Goal: Task Accomplishment & Management: Use online tool/utility

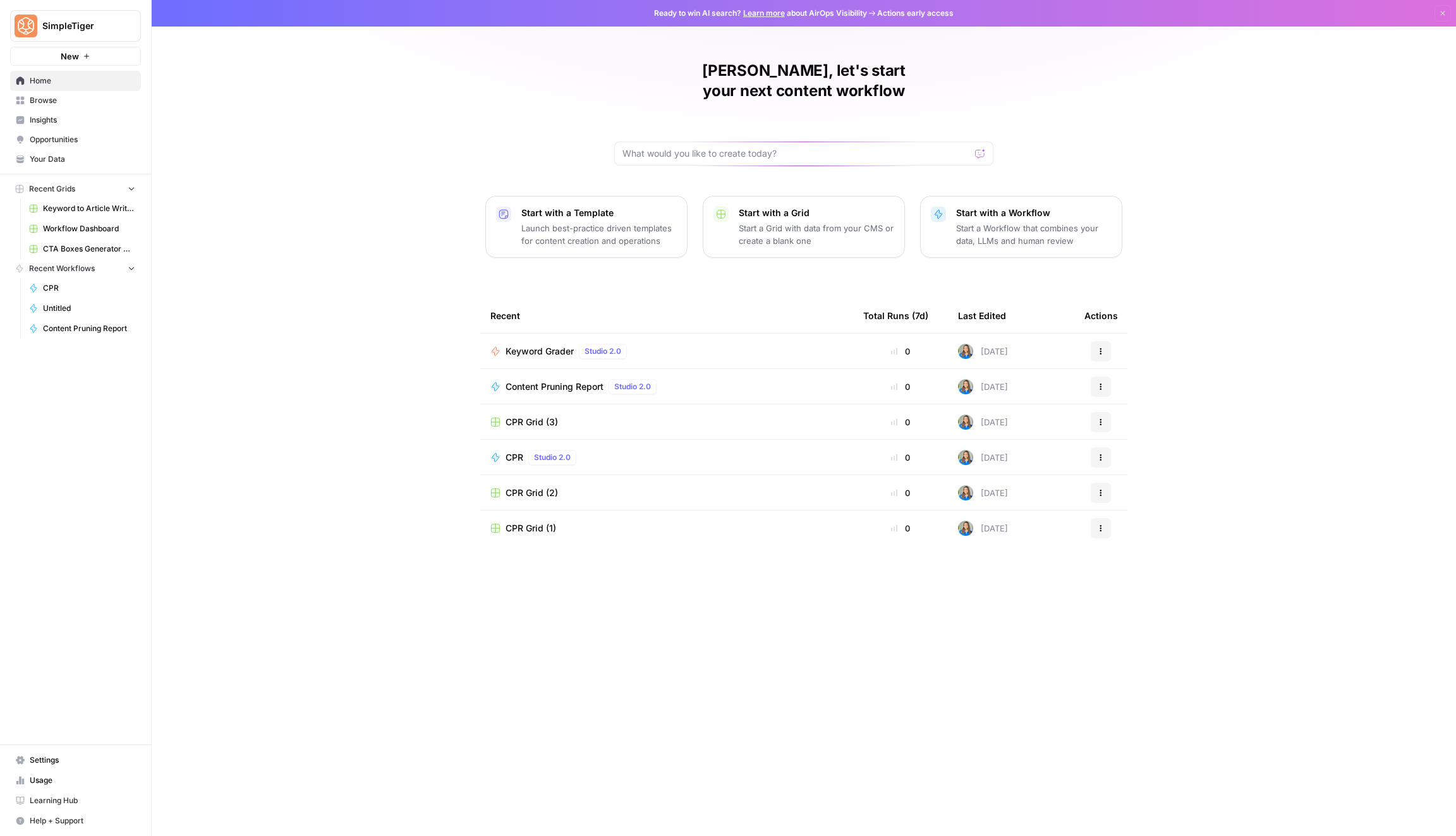
click at [810, 334] on td "Keyword Grader Studio 2.0" at bounding box center [666, 351] width 372 height 34
click at [806, 344] on div "Keyword Grader Studio 2.0" at bounding box center [666, 352] width 352 height 15
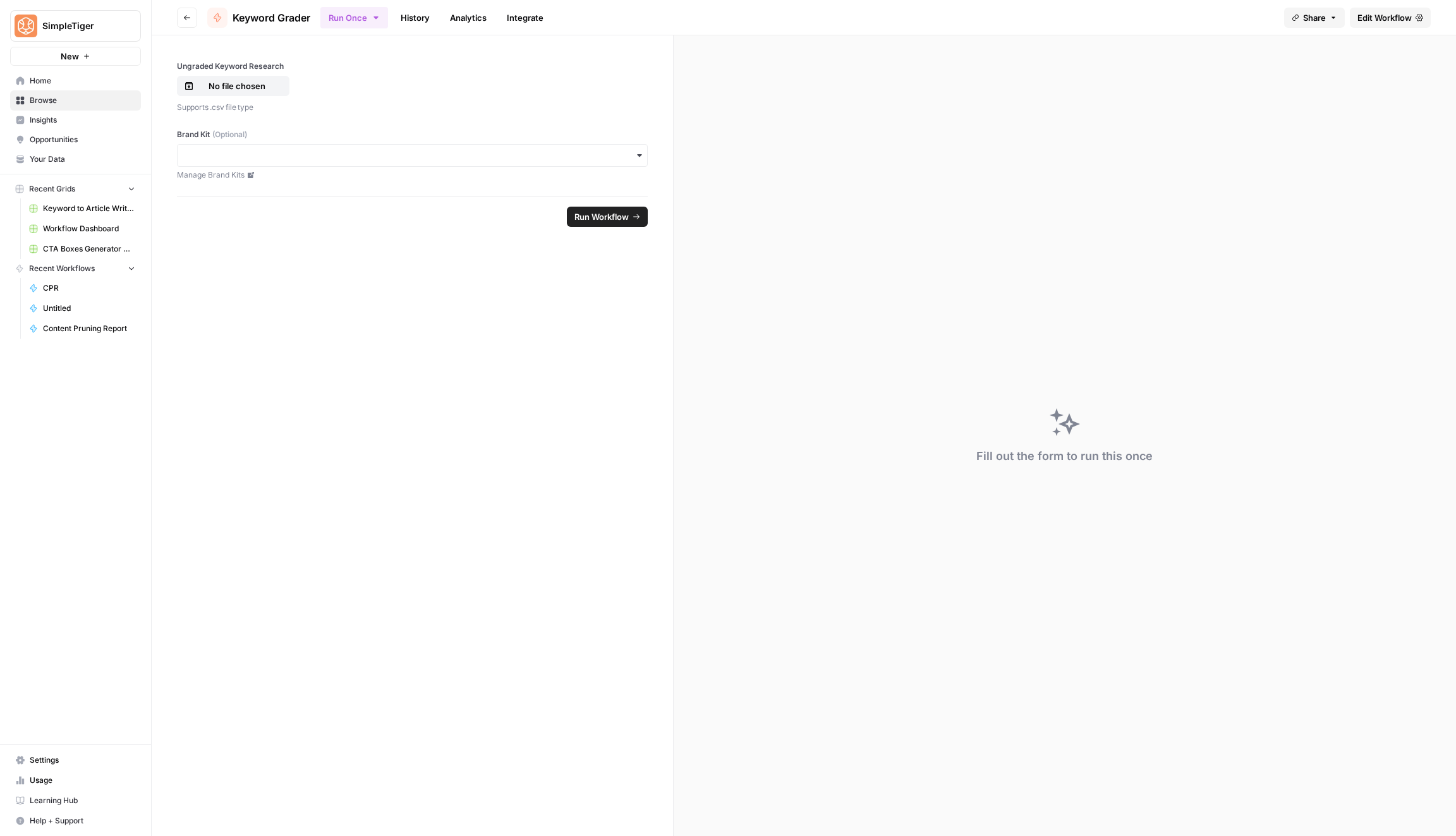
click at [1416, 26] on link "Edit Workflow" at bounding box center [1390, 18] width 81 height 20
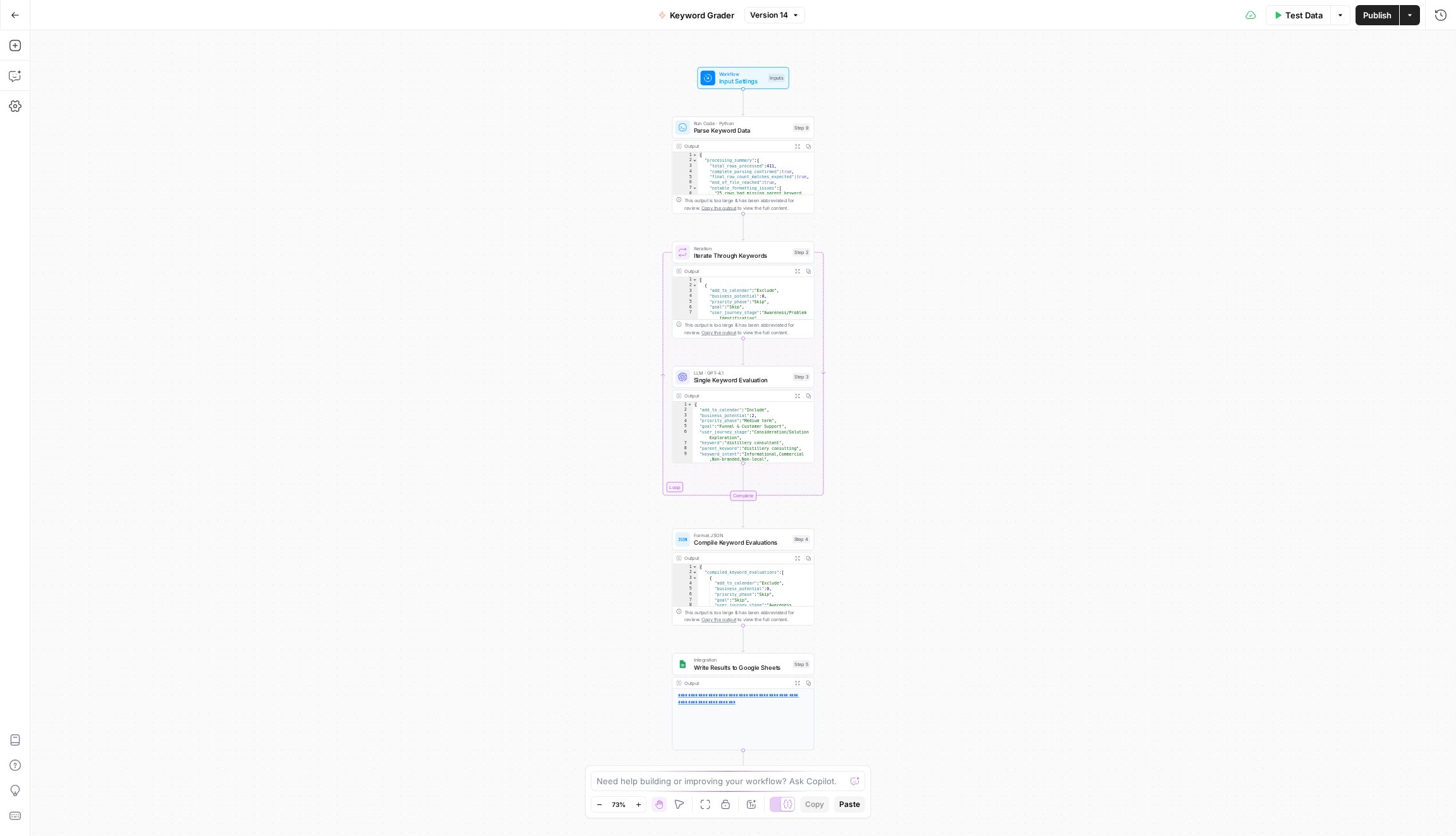
click at [1304, 6] on button "Test Data" at bounding box center [1297, 15] width 65 height 20
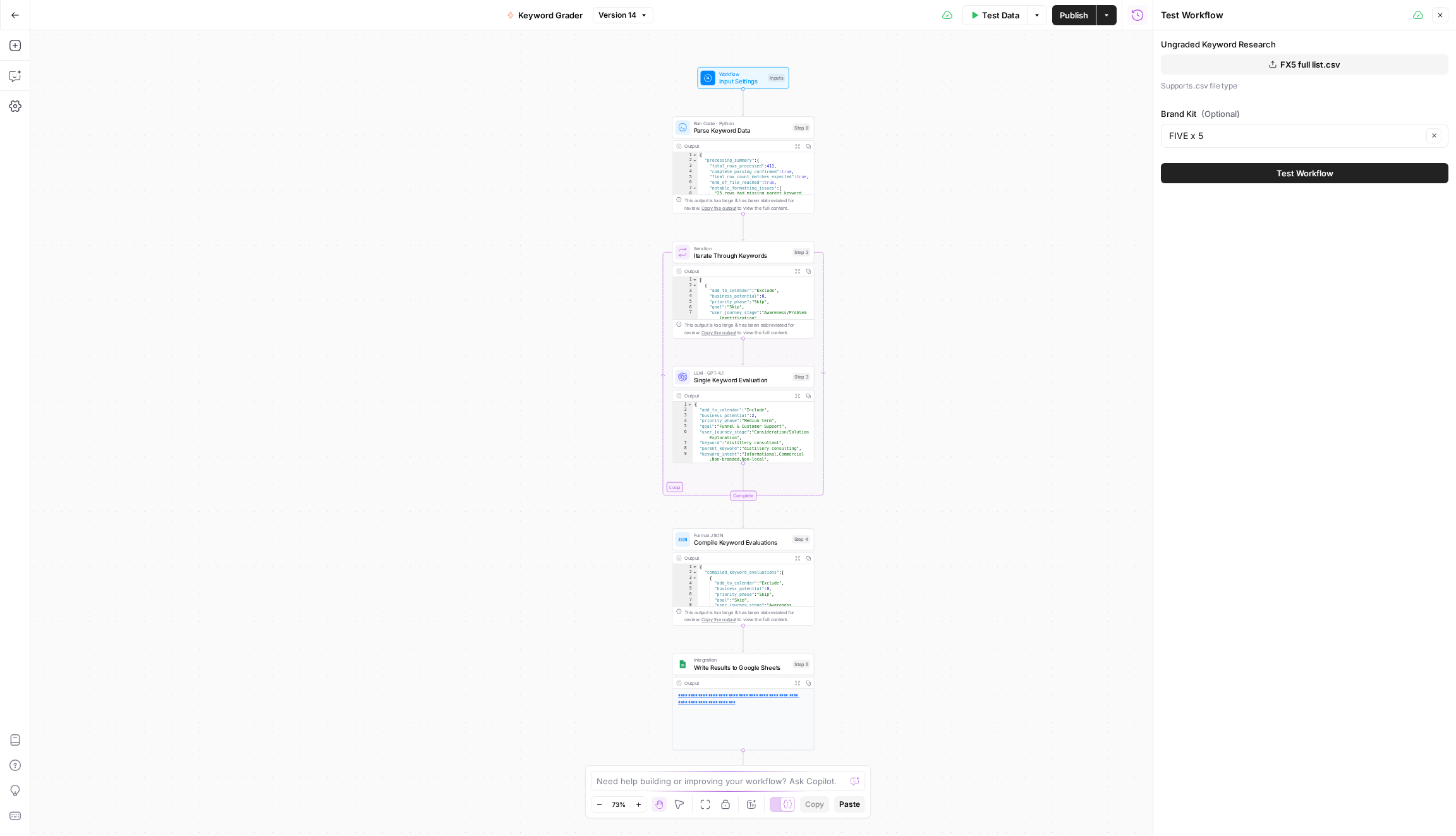
click at [1278, 67] on button "FX5 full list.csv" at bounding box center [1305, 65] width 288 height 20
click at [1243, 75] on div "Ungraded Keyword Research FX5 full list.csv Supports .csv file type" at bounding box center [1305, 65] width 288 height 55
click at [1240, 62] on button "FX5 full list.csv" at bounding box center [1305, 65] width 288 height 20
click at [1201, 134] on input "Brand Kit (Optional)" at bounding box center [1295, 135] width 253 height 13
type input "FIVE x 5"
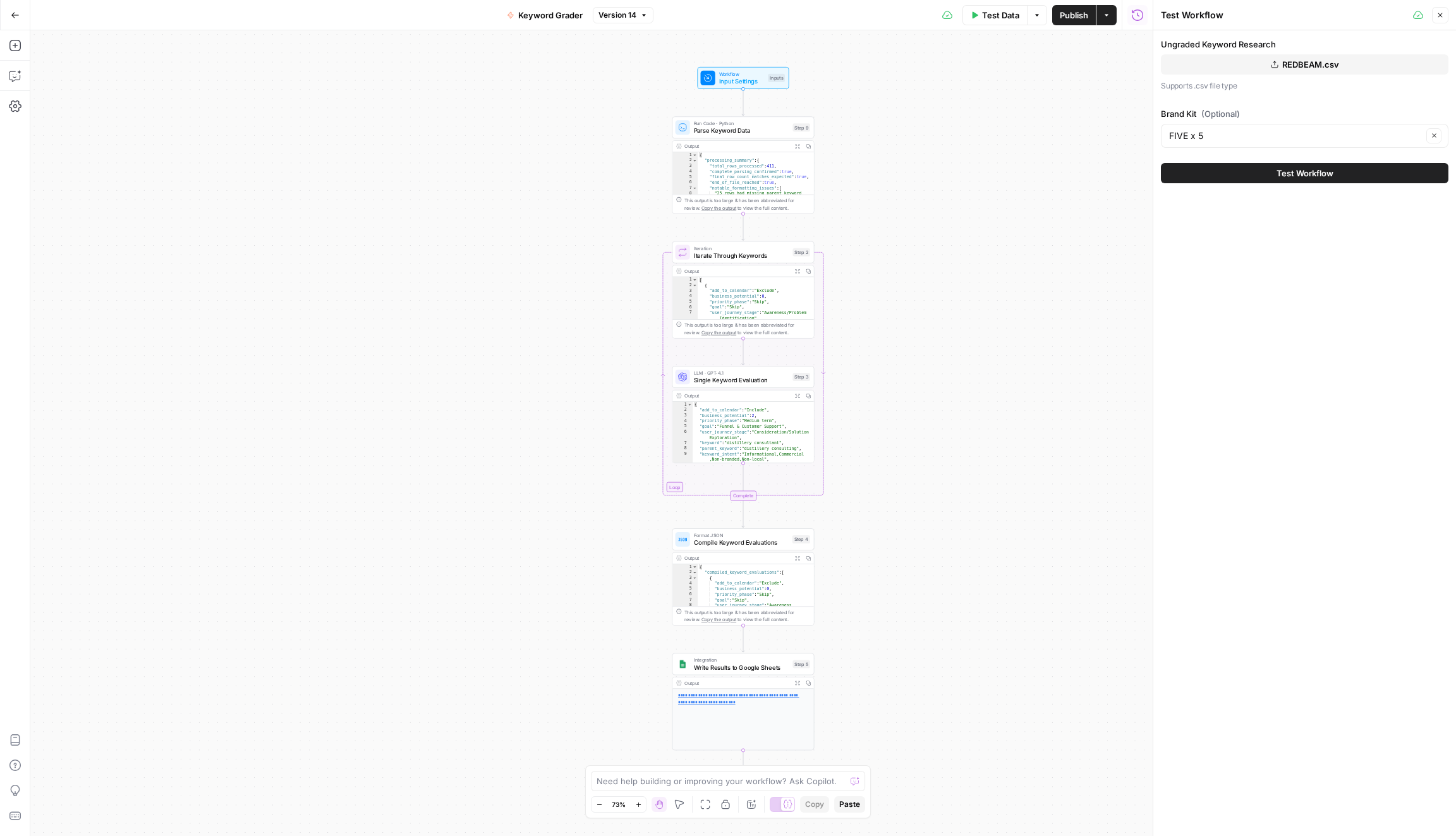
click at [1249, 318] on div "Ungraded Keyword Research REDBEAM.csv Supports .csv file type Brand Kit (Option…" at bounding box center [1305, 433] width 303 height 806
click at [1260, 130] on input "Brand Kit (Optional)" at bounding box center [1295, 135] width 253 height 13
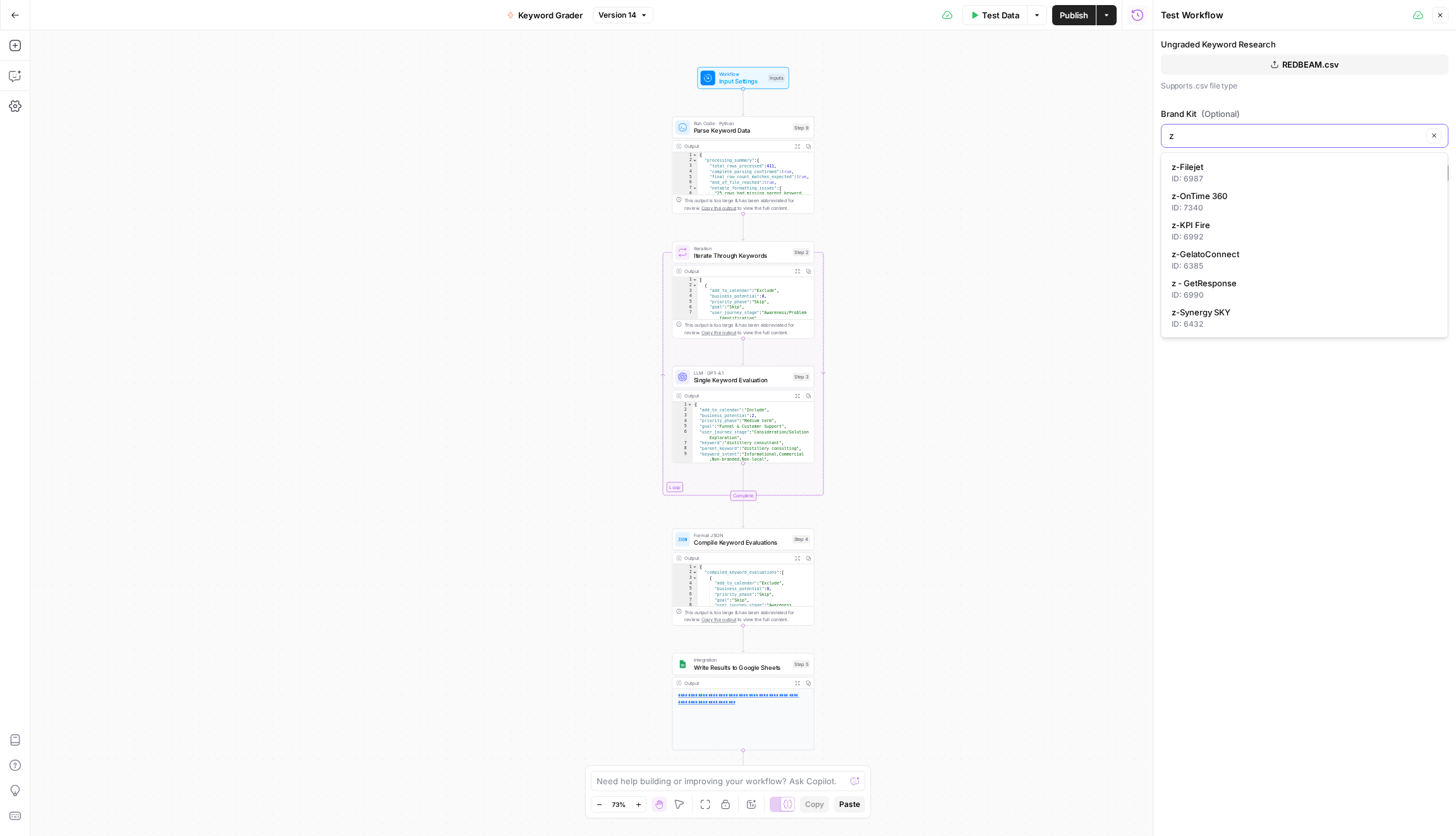
type input "FIVE x 5"
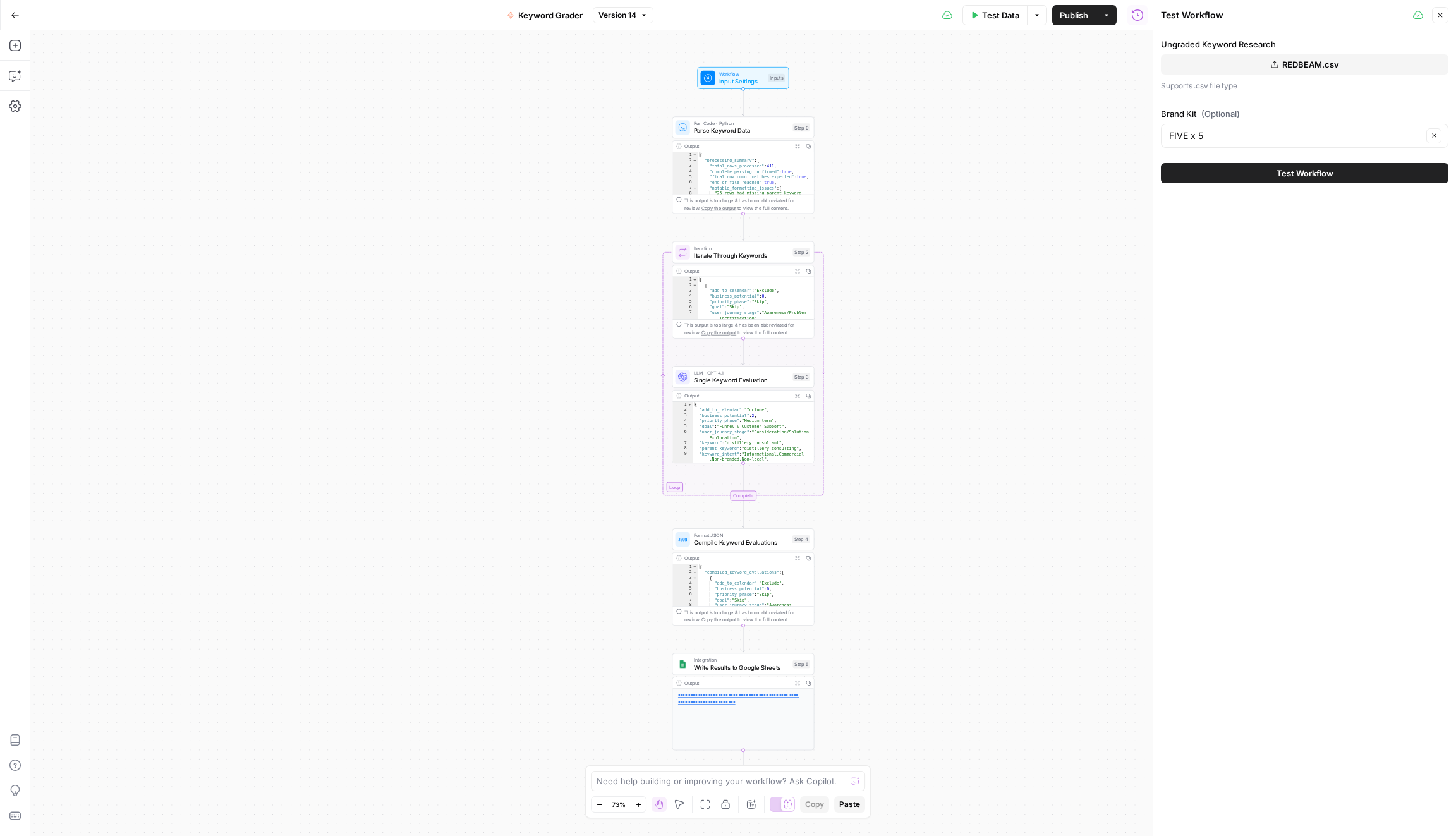
click at [1366, 103] on div "Ungraded Keyword Research REDBEAM.csv Supports .csv file type Brand Kit (Option…" at bounding box center [1305, 93] width 288 height 110
click at [1253, 131] on input "Brand Kit (Optional)" at bounding box center [1295, 135] width 253 height 13
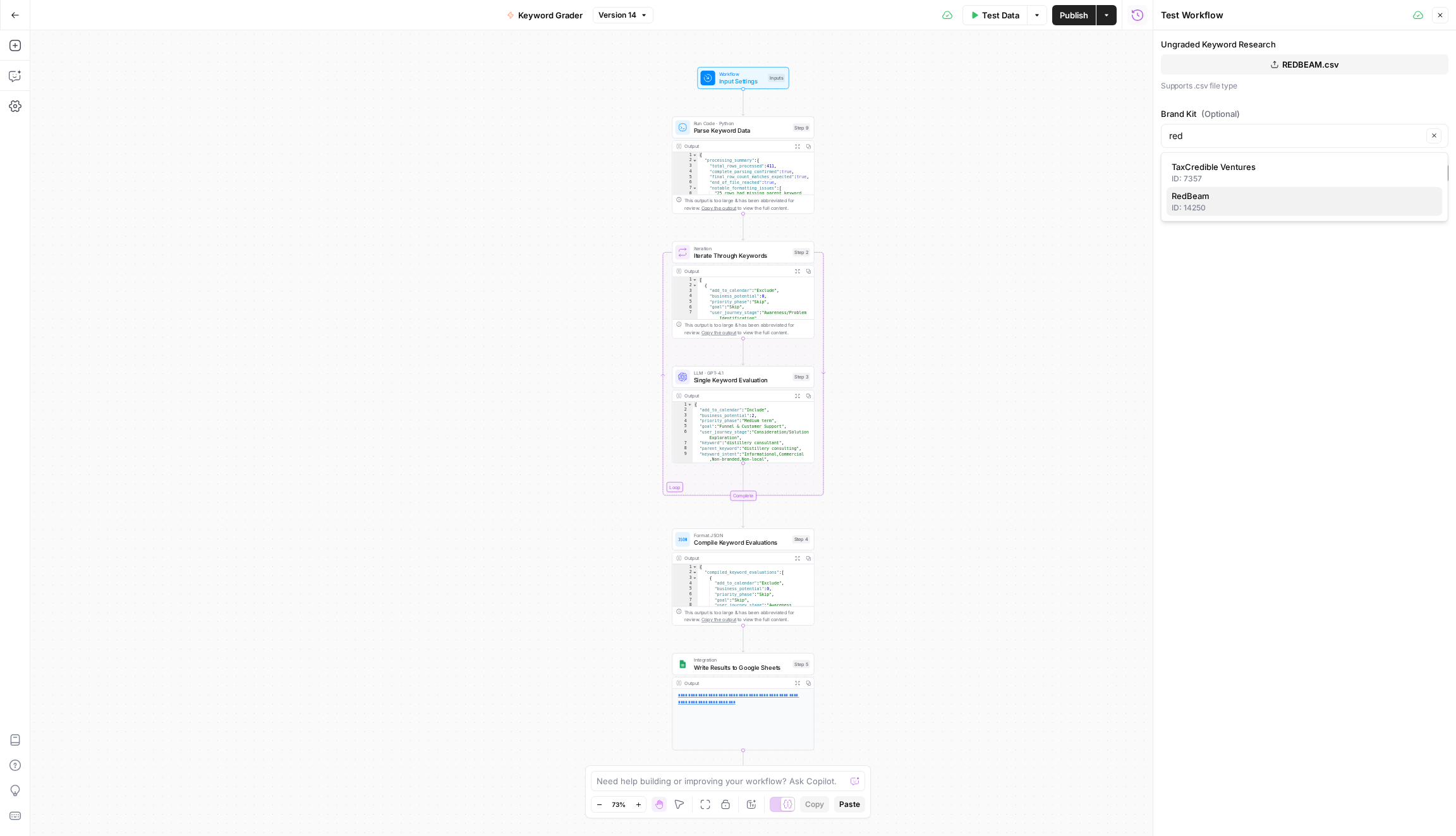
click at [1246, 204] on div "ID: 14250" at bounding box center [1304, 208] width 266 height 12
type input "RedBeam"
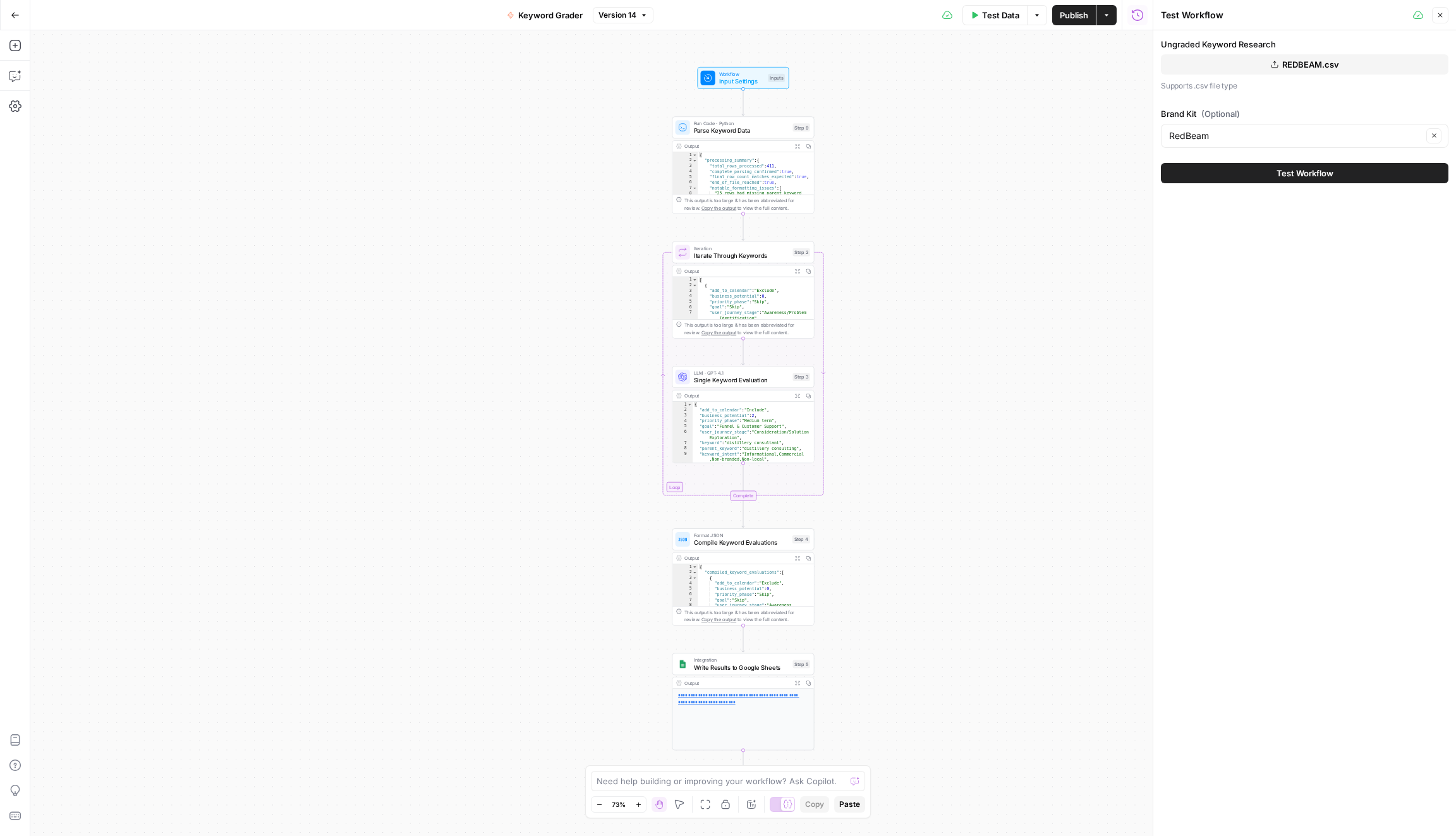
click at [1295, 172] on span "Test Workflow" at bounding box center [1305, 172] width 57 height 13
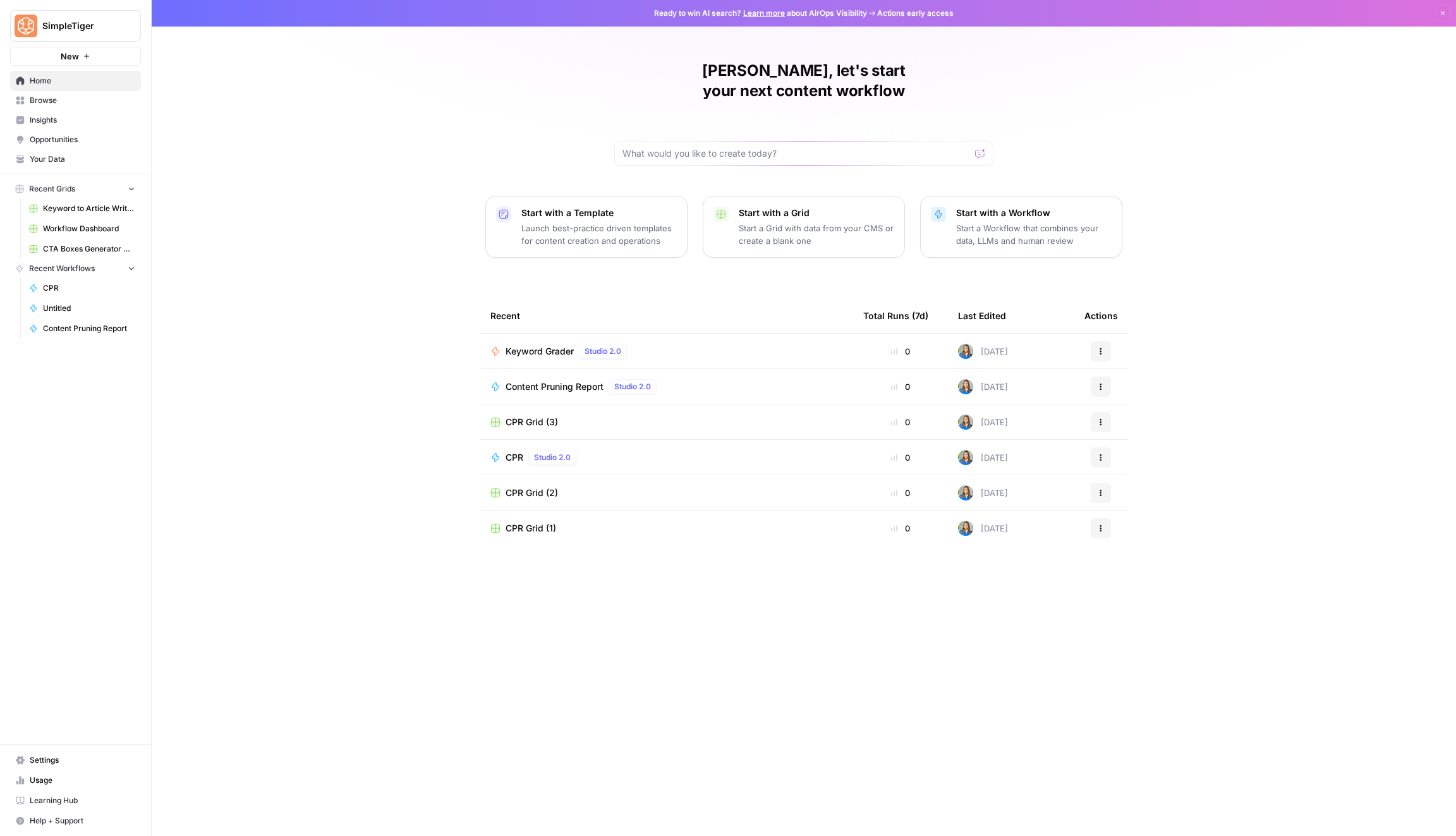
click at [80, 161] on span "Your Data" at bounding box center [82, 160] width 106 height 12
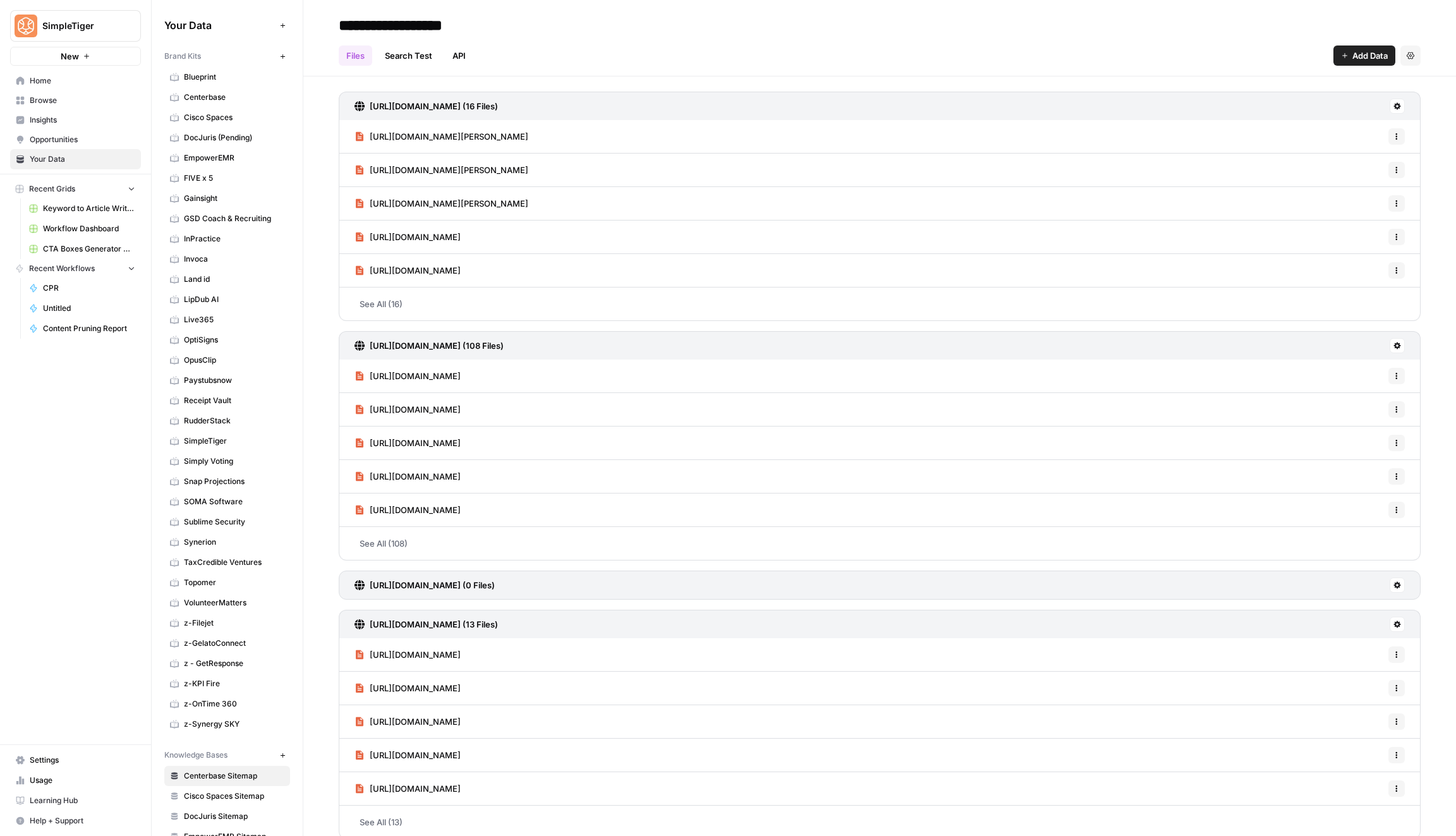
click at [286, 57] on icon "button" at bounding box center [282, 56] width 7 height 7
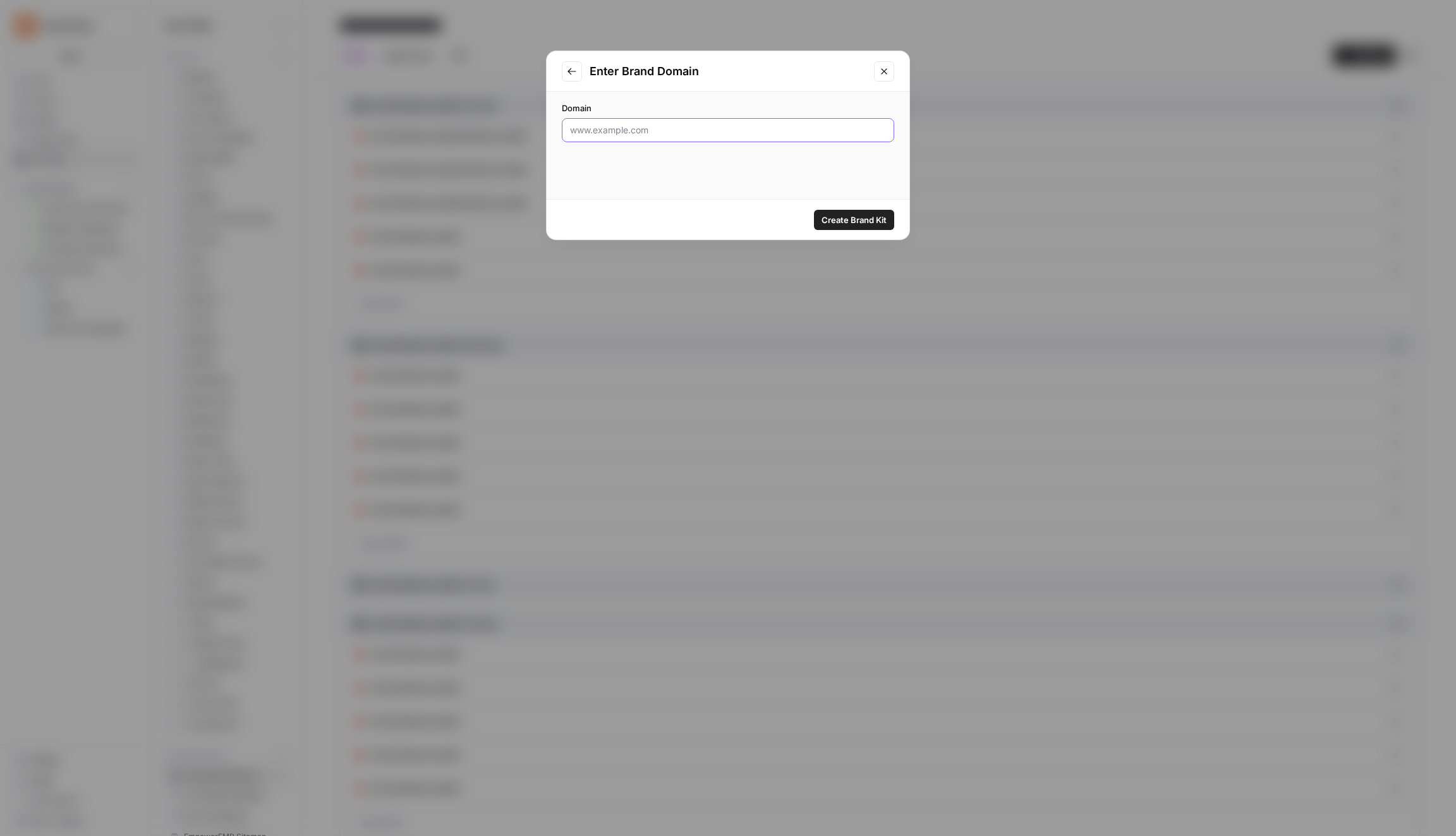
click at [640, 130] on input "Domain" at bounding box center [728, 130] width 316 height 13
type input "redbeam.com"
click button "Create Brand Kit" at bounding box center [853, 220] width 80 height 20
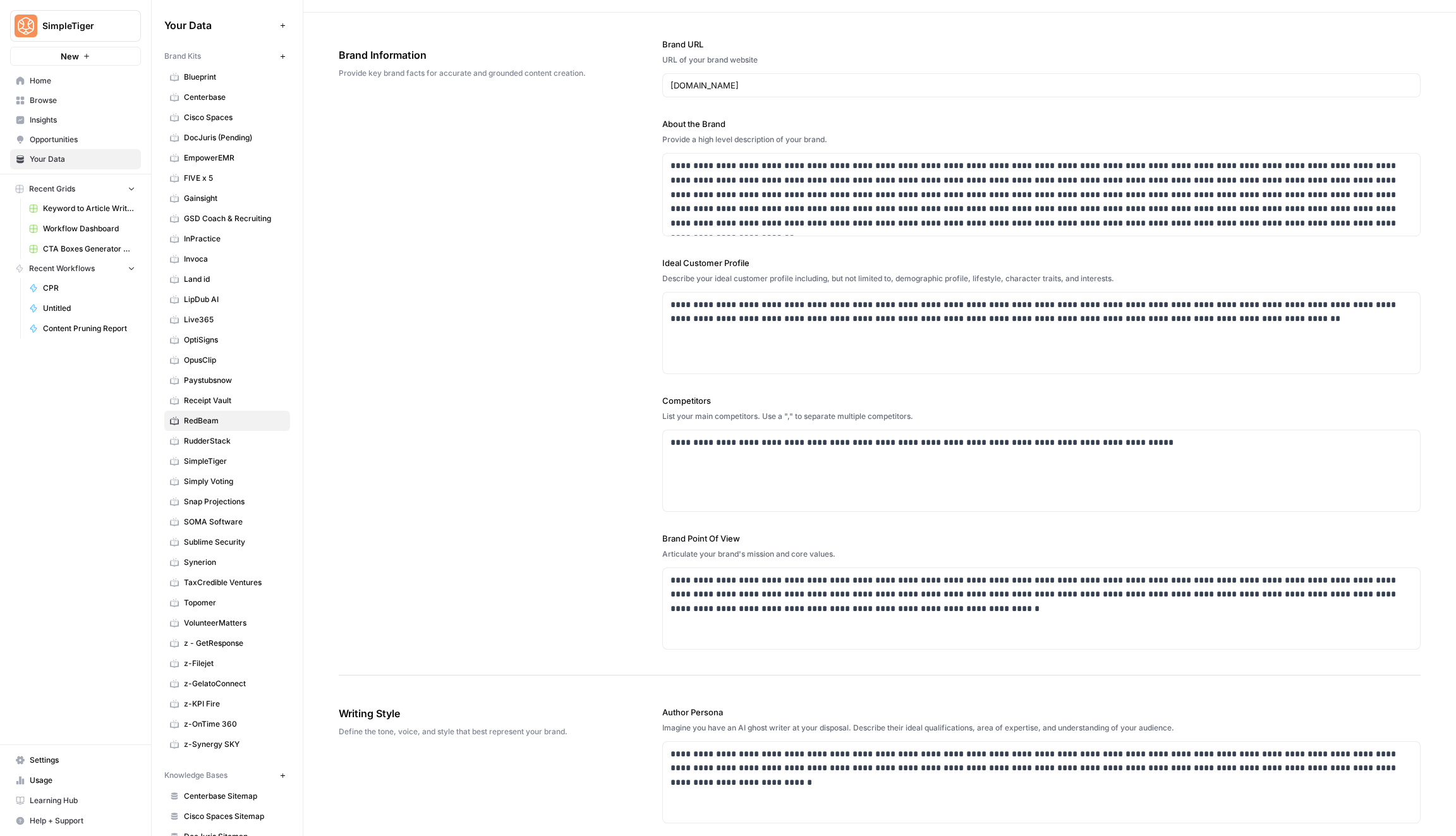
scroll to position [51, 0]
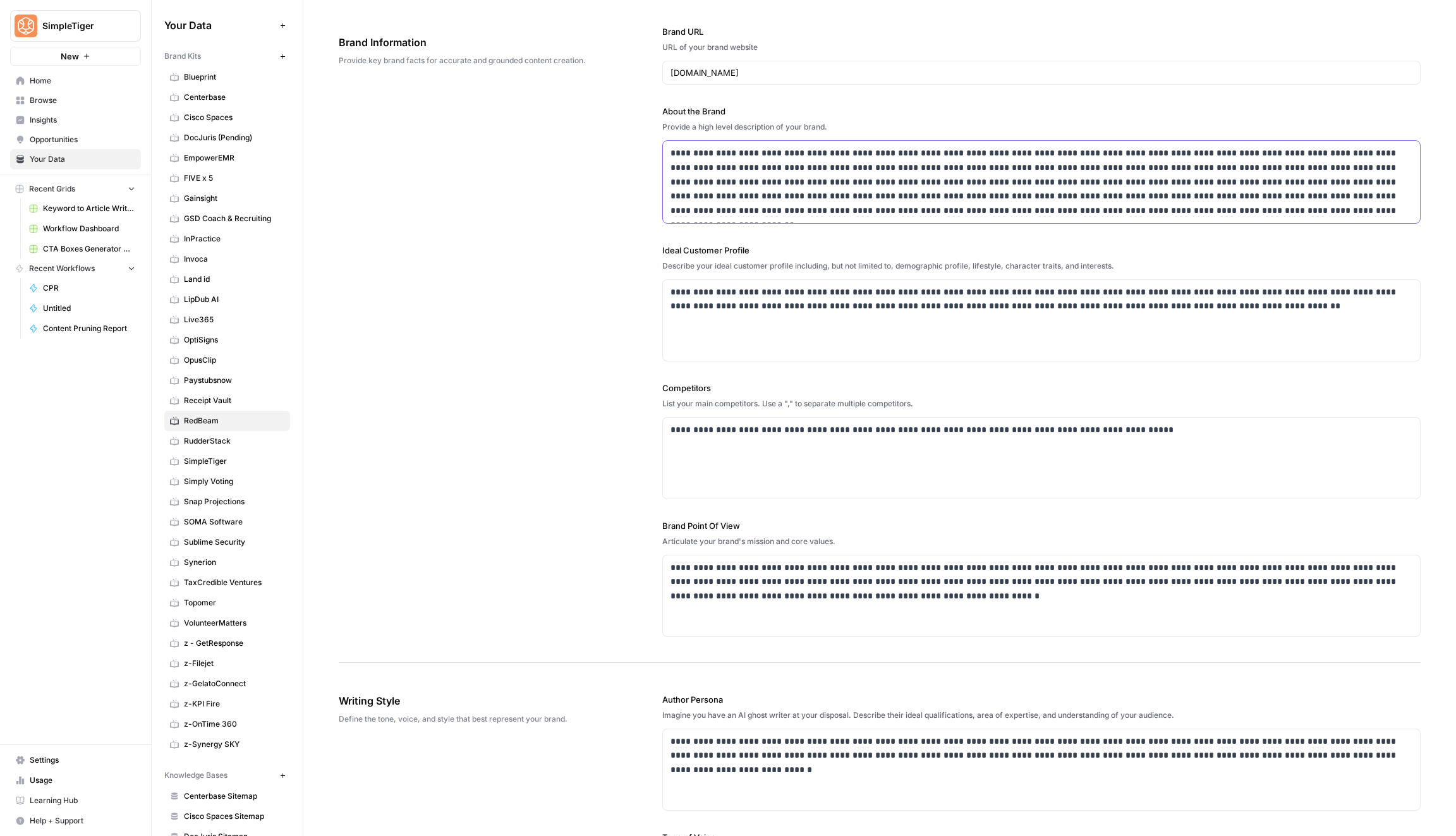
click at [826, 182] on p "**********" at bounding box center [1041, 183] width 742 height 72
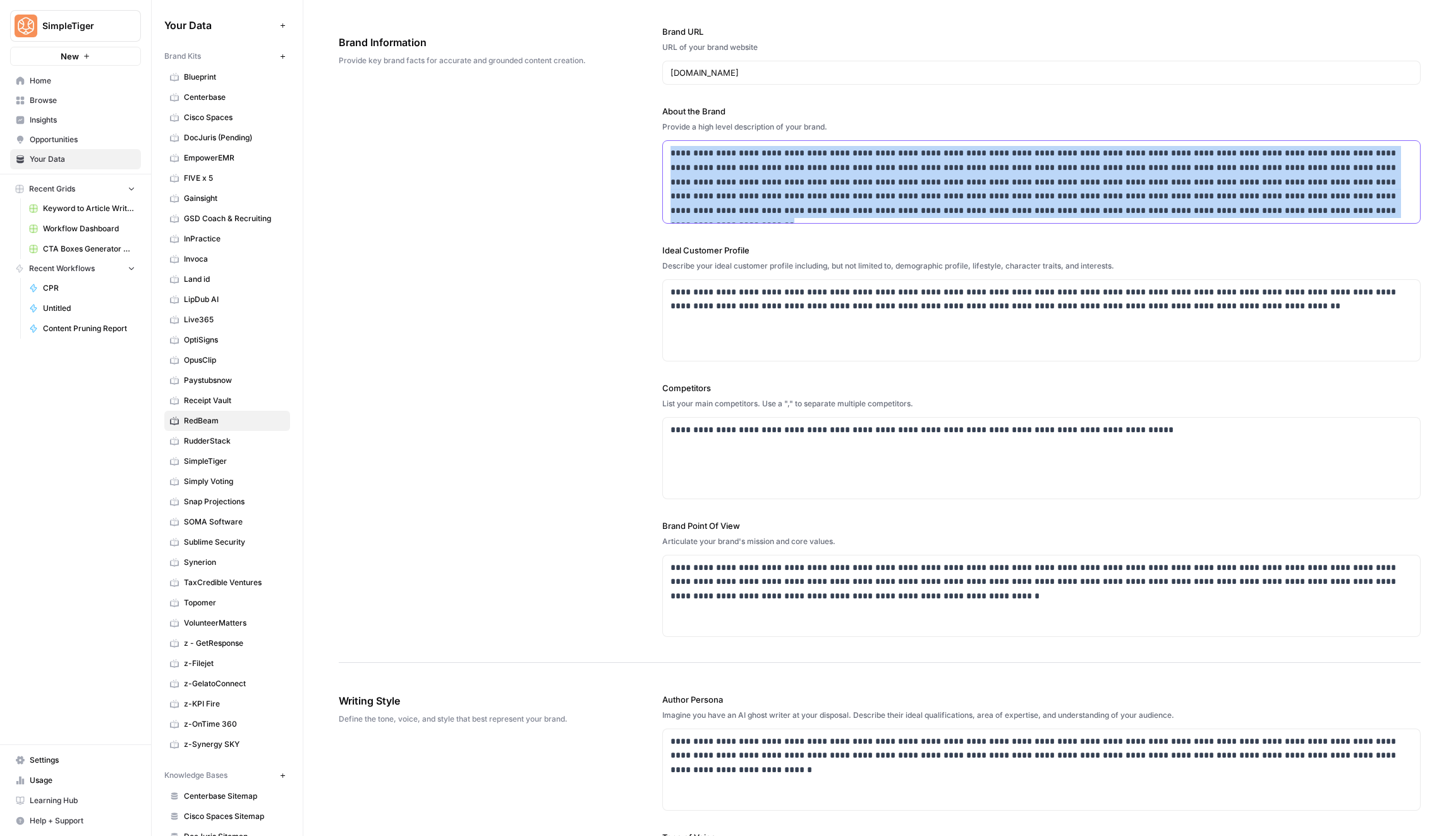
click at [826, 182] on p "**********" at bounding box center [1041, 183] width 742 height 72
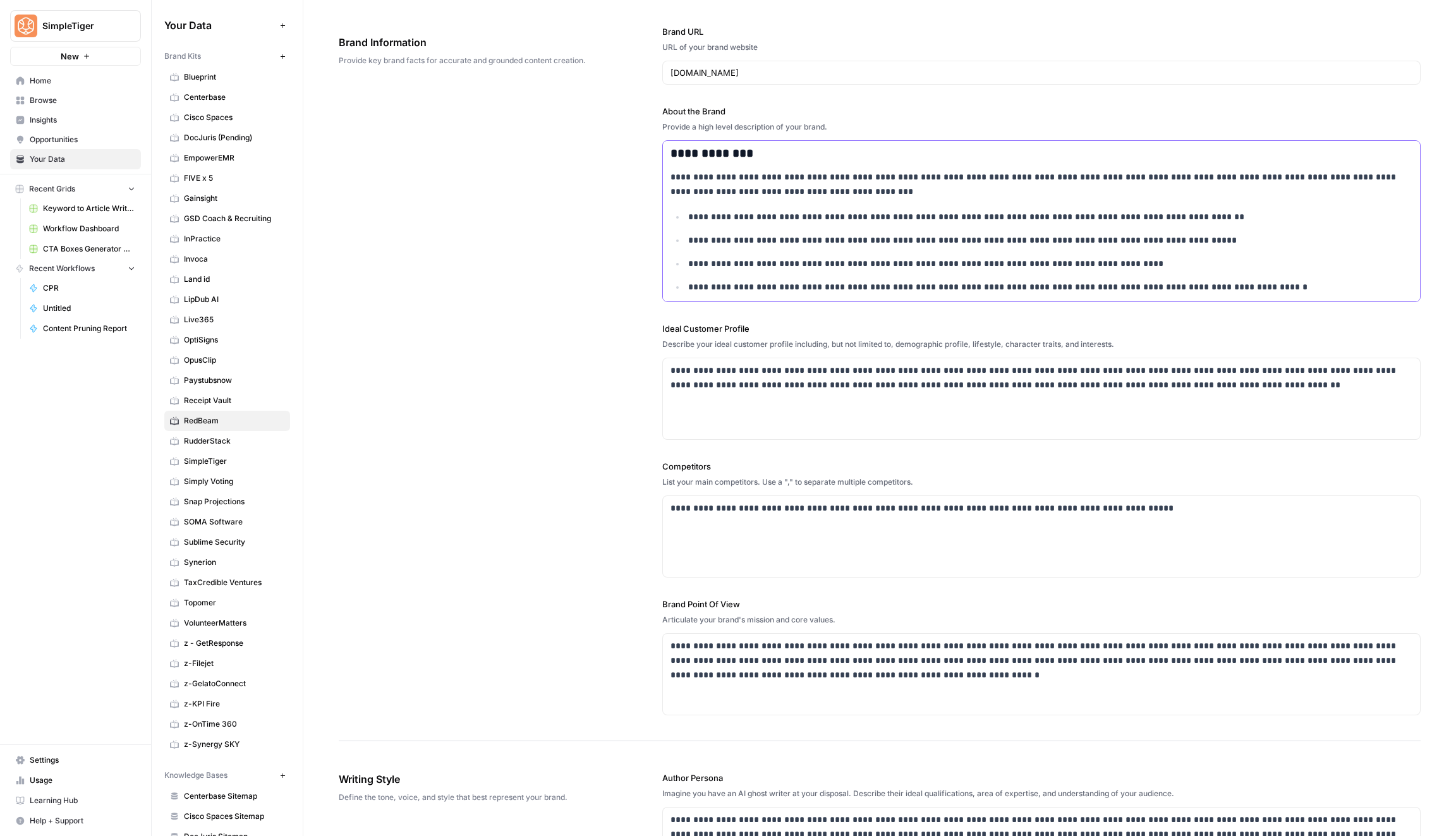
scroll to position [205, 0]
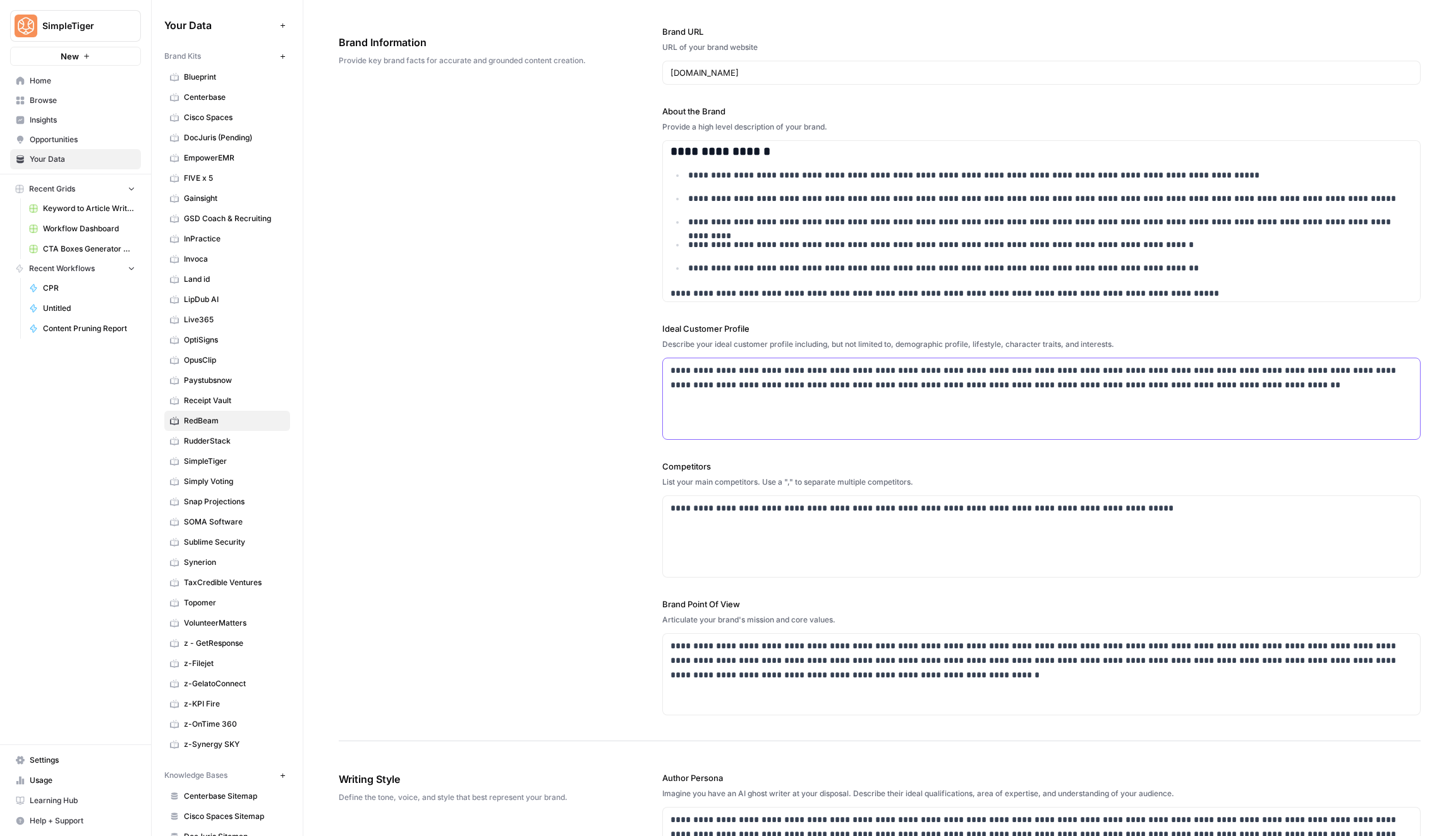
click at [843, 397] on div "**********" at bounding box center [1041, 399] width 757 height 81
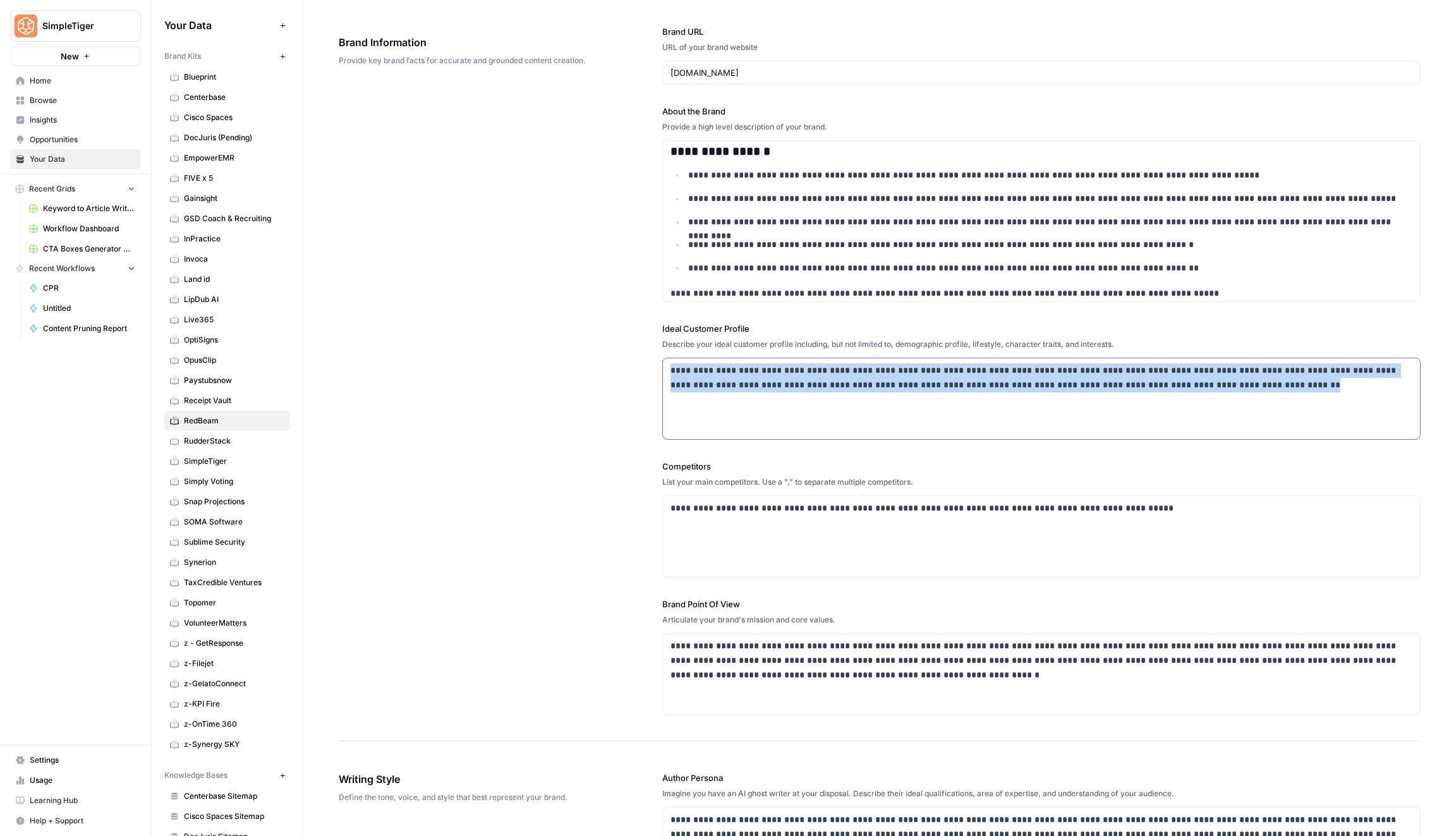
click at [843, 397] on div "**********" at bounding box center [1041, 399] width 757 height 81
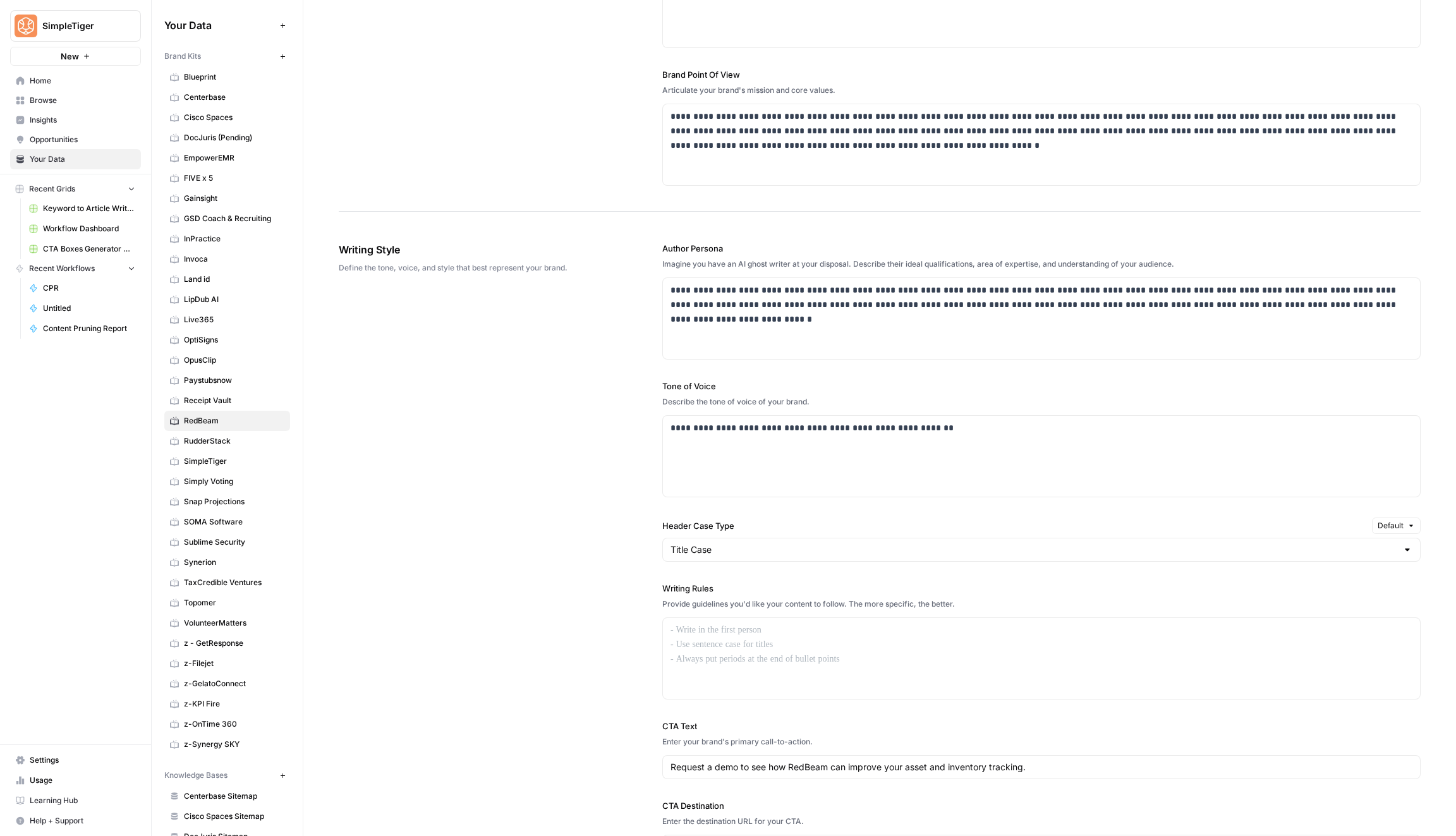
scroll to position [668, 0]
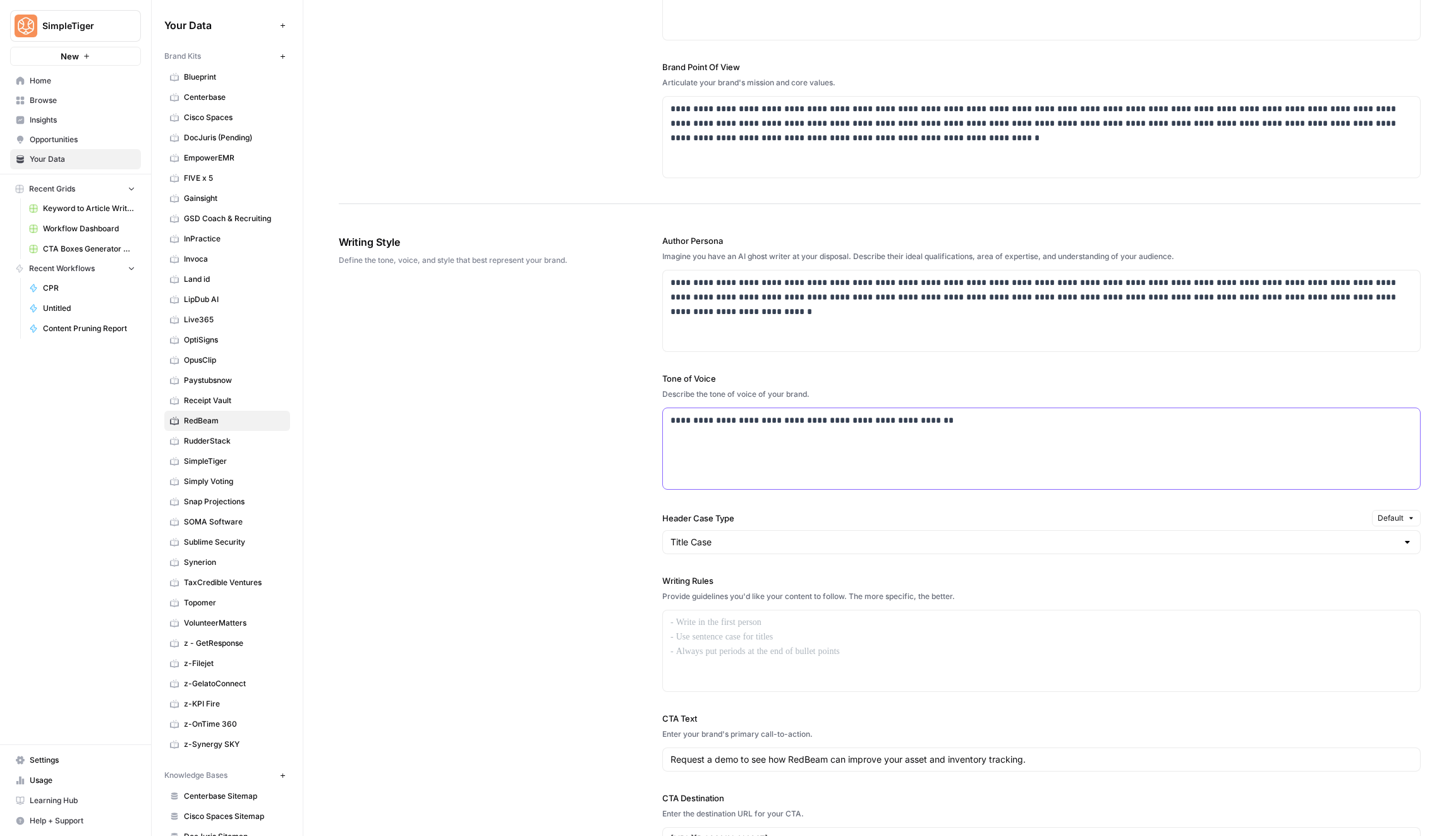
click at [920, 430] on div "**********" at bounding box center [1041, 448] width 757 height 81
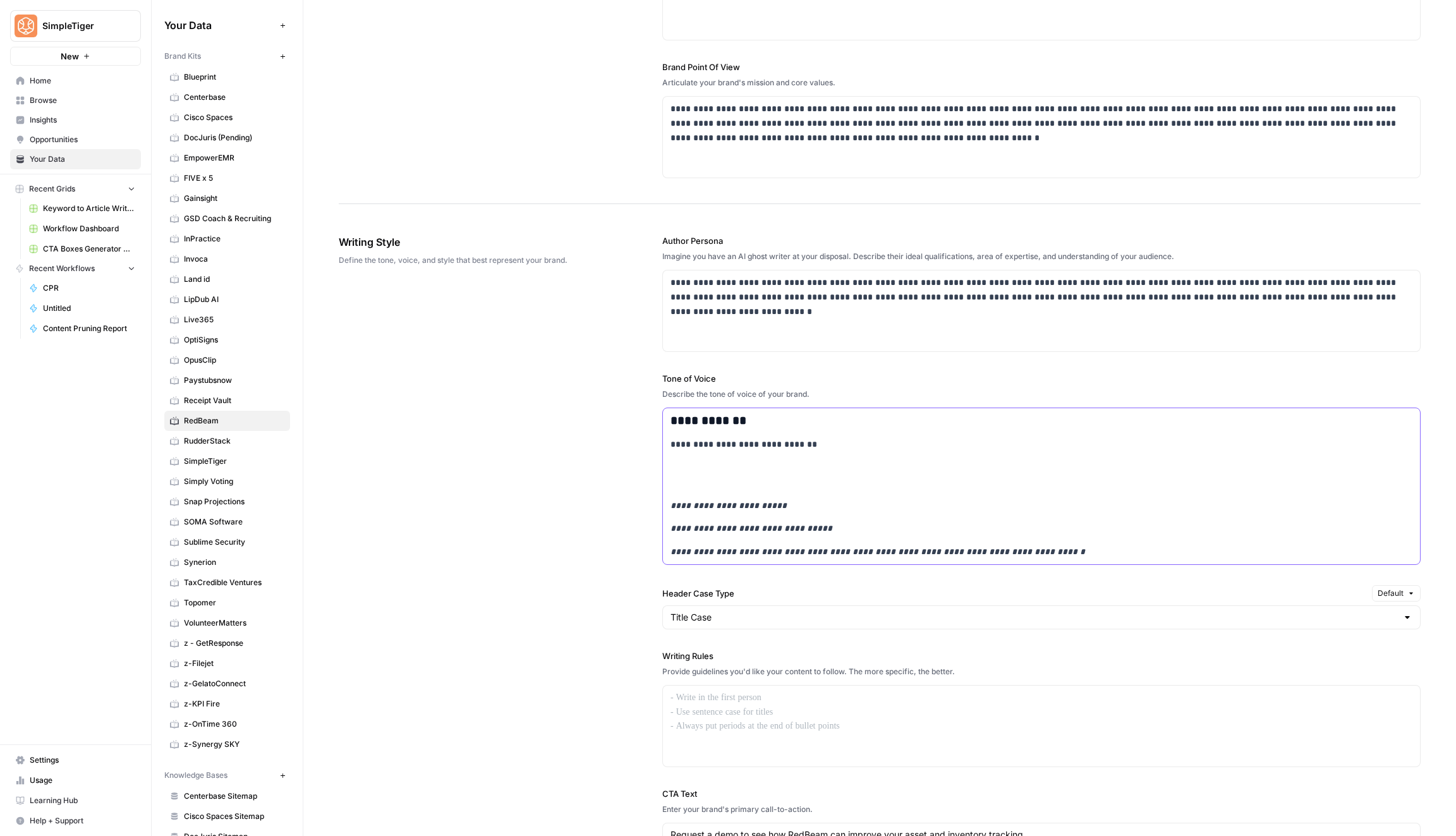
click at [699, 476] on p at bounding box center [1041, 475] width 741 height 29
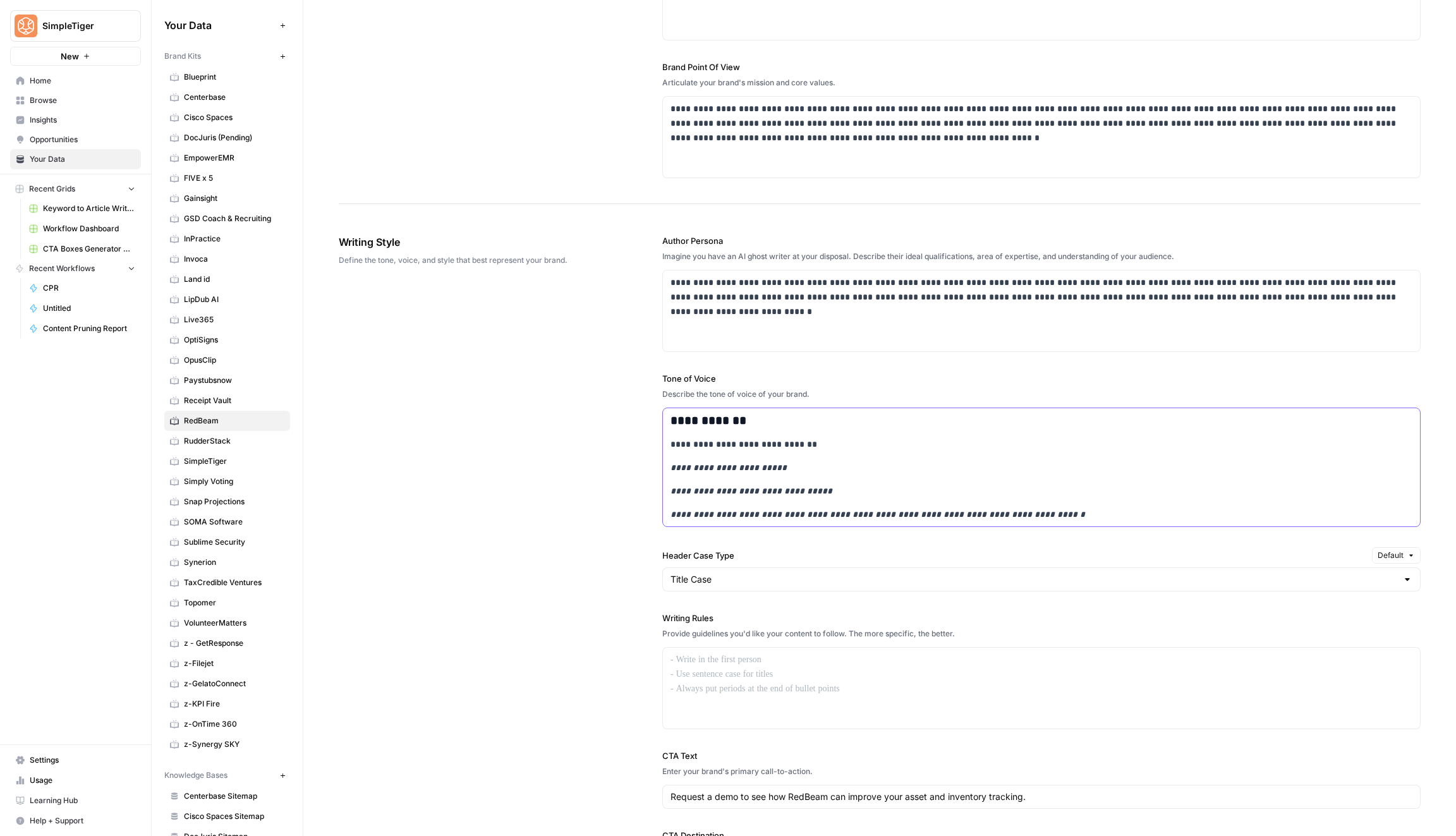
click at [707, 472] on p "**********" at bounding box center [1041, 468] width 741 height 14
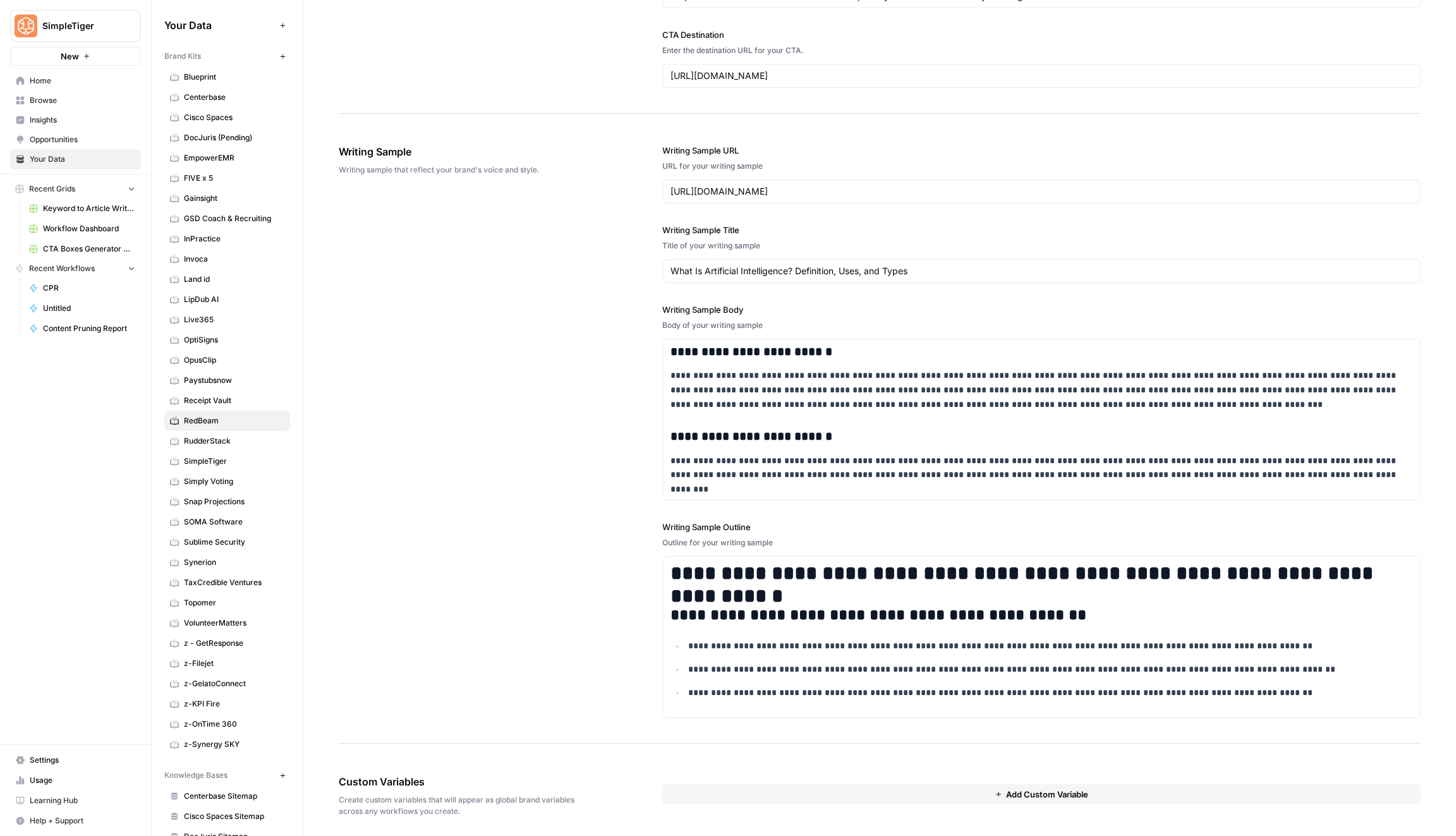
scroll to position [1132, 0]
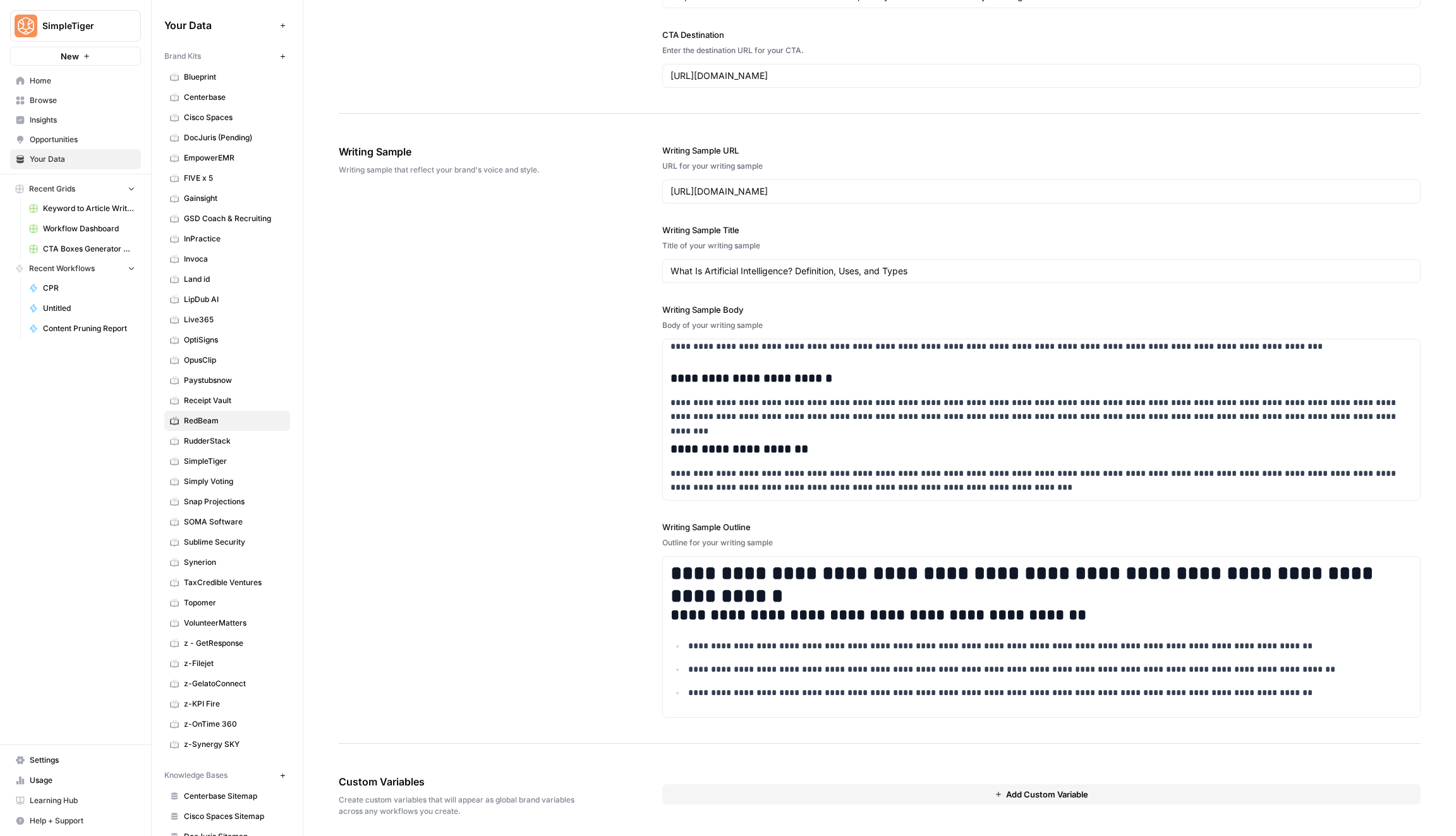
click at [260, 390] on link "Receipt Vault" at bounding box center [227, 400] width 126 height 20
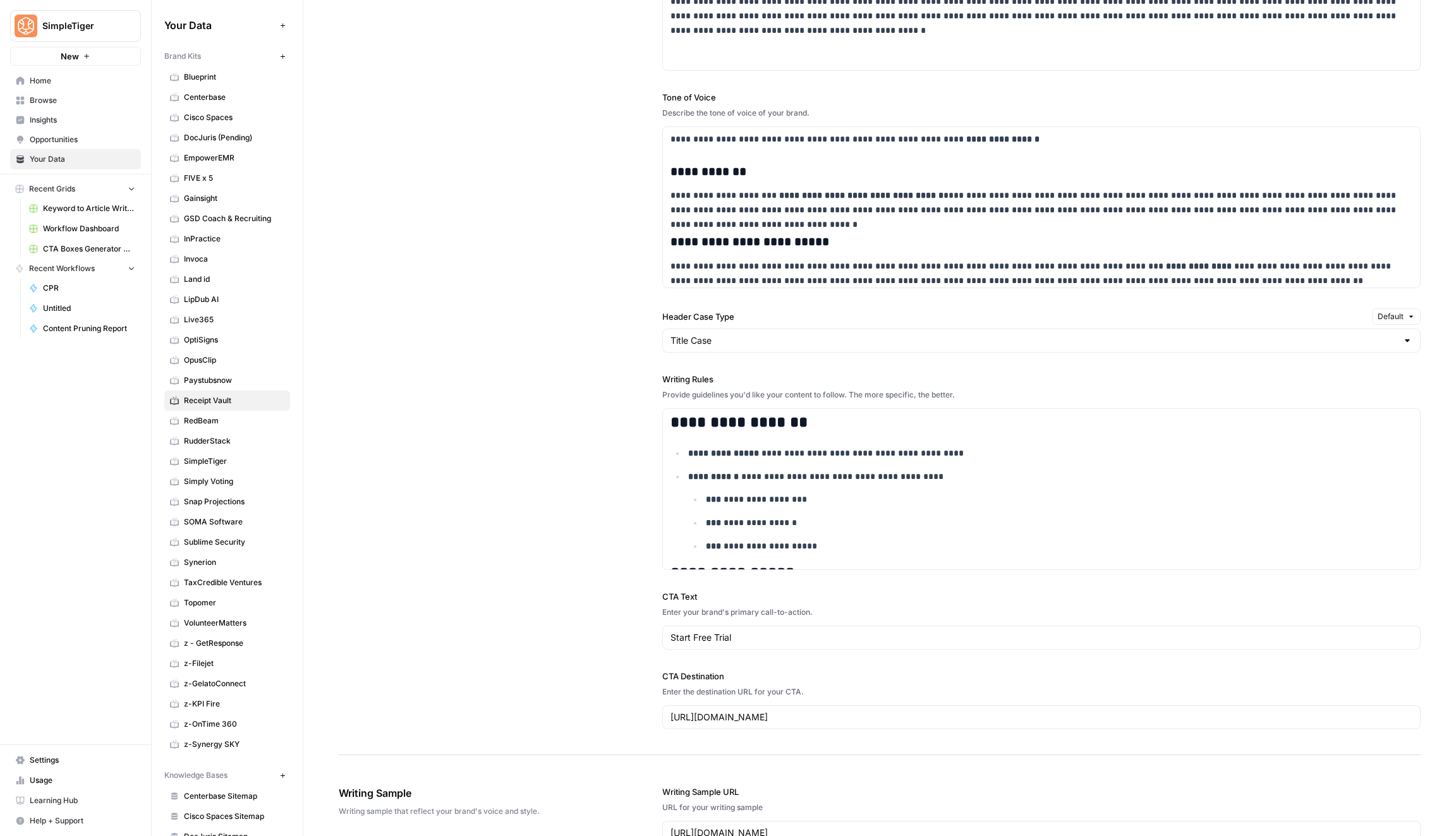
scroll to position [2012, 0]
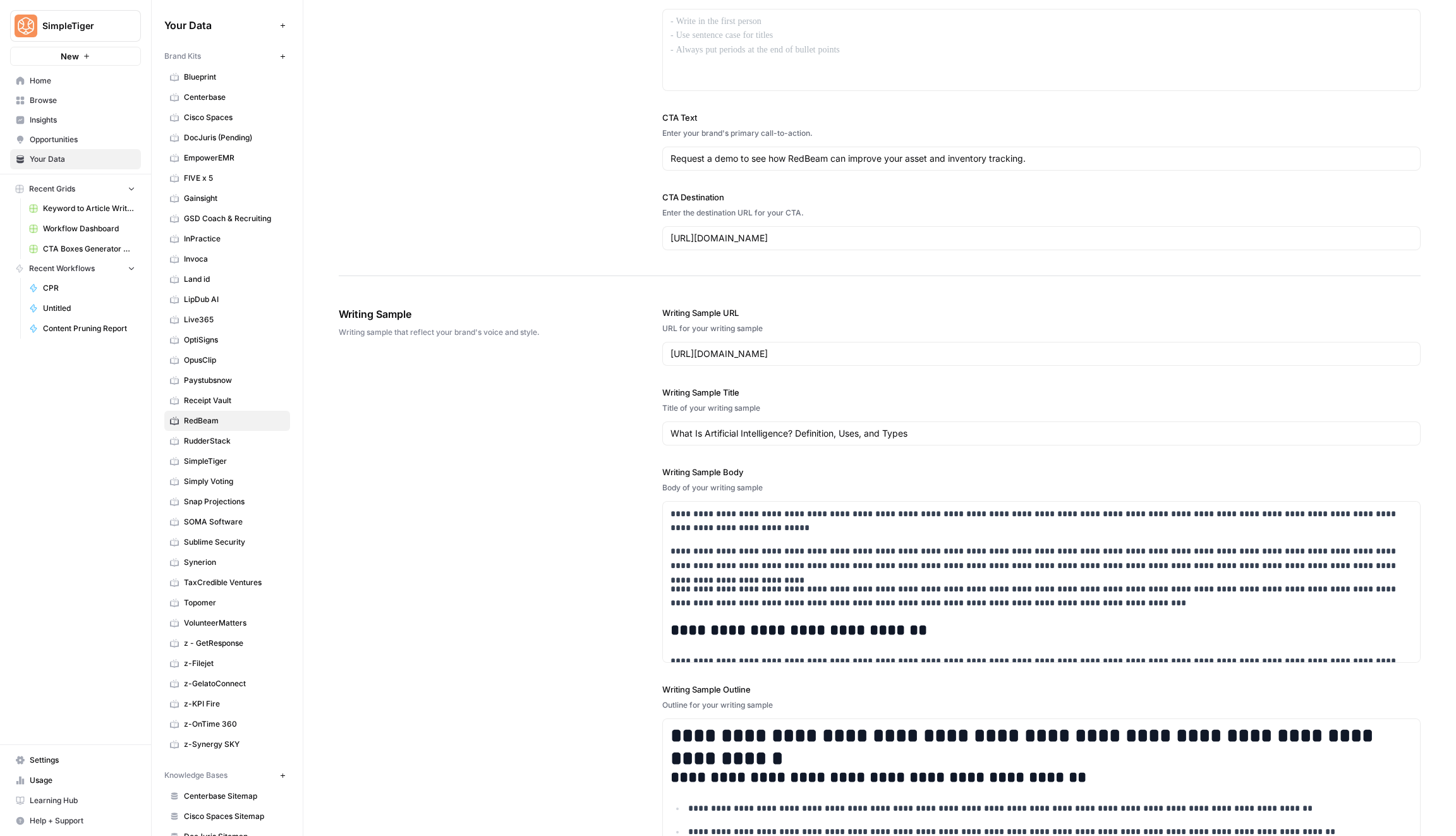
scroll to position [1447, 0]
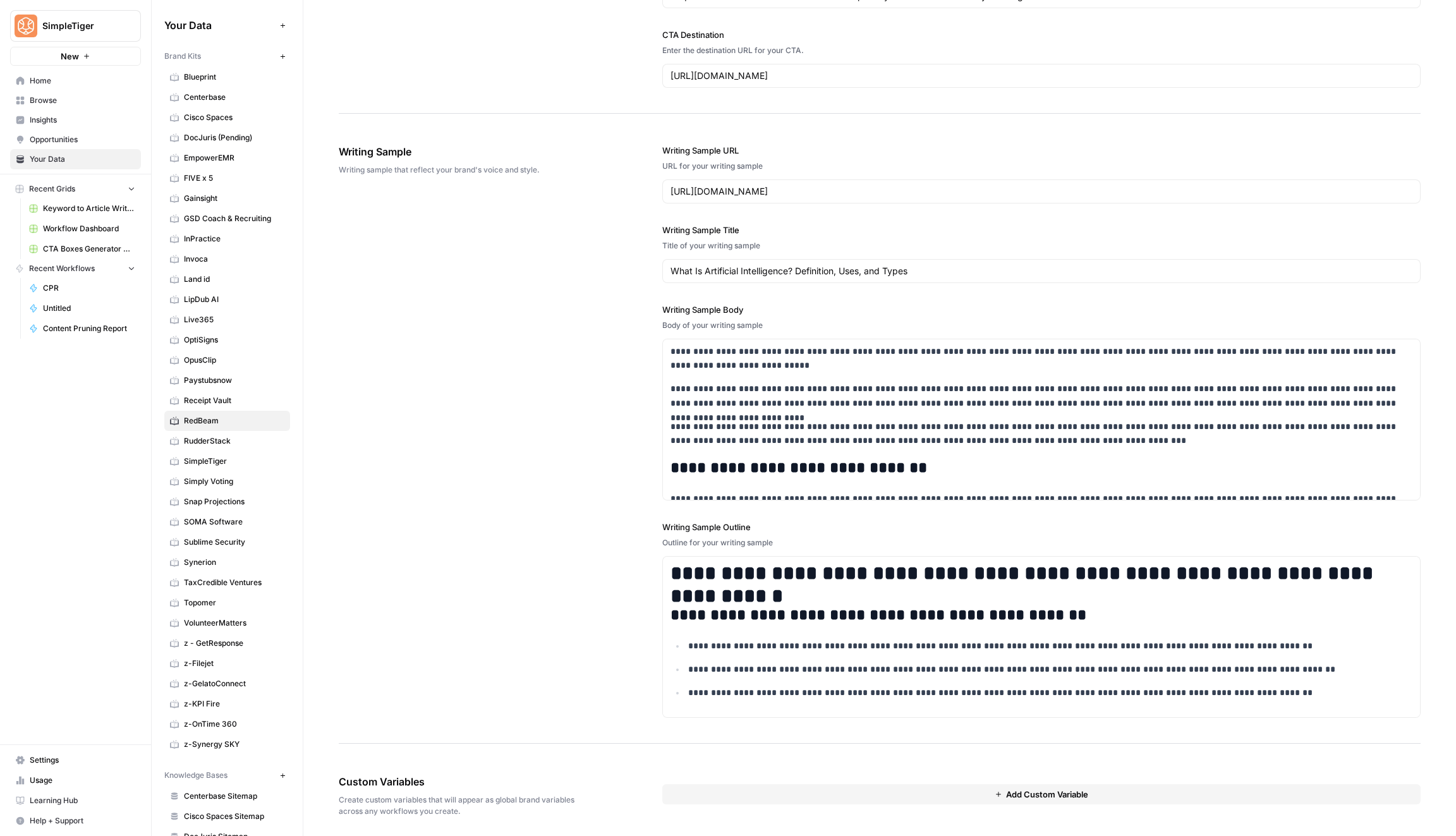
click at [878, 786] on button "Add Custom Variable" at bounding box center [1042, 795] width 758 height 20
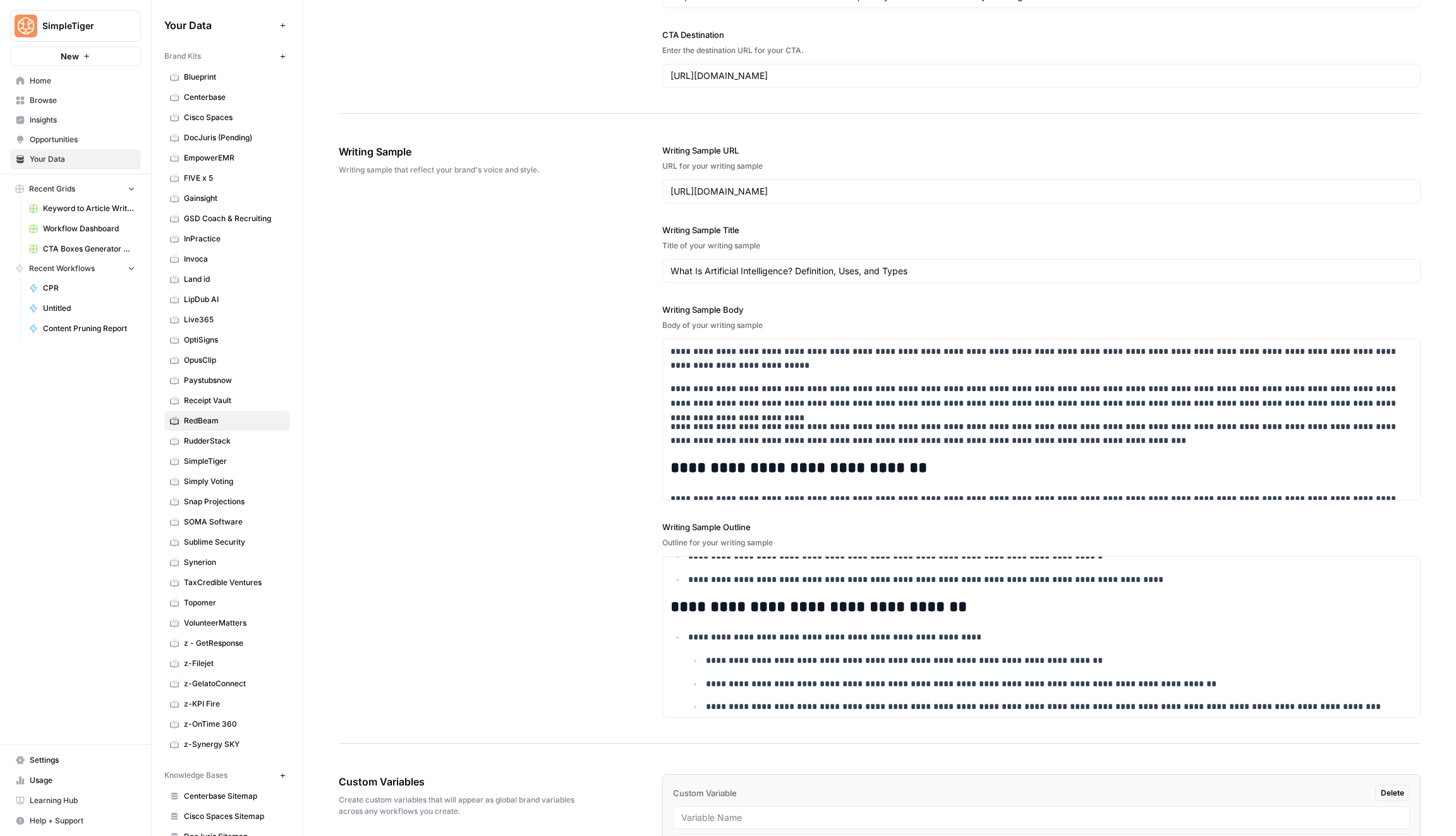
scroll to position [573, 0]
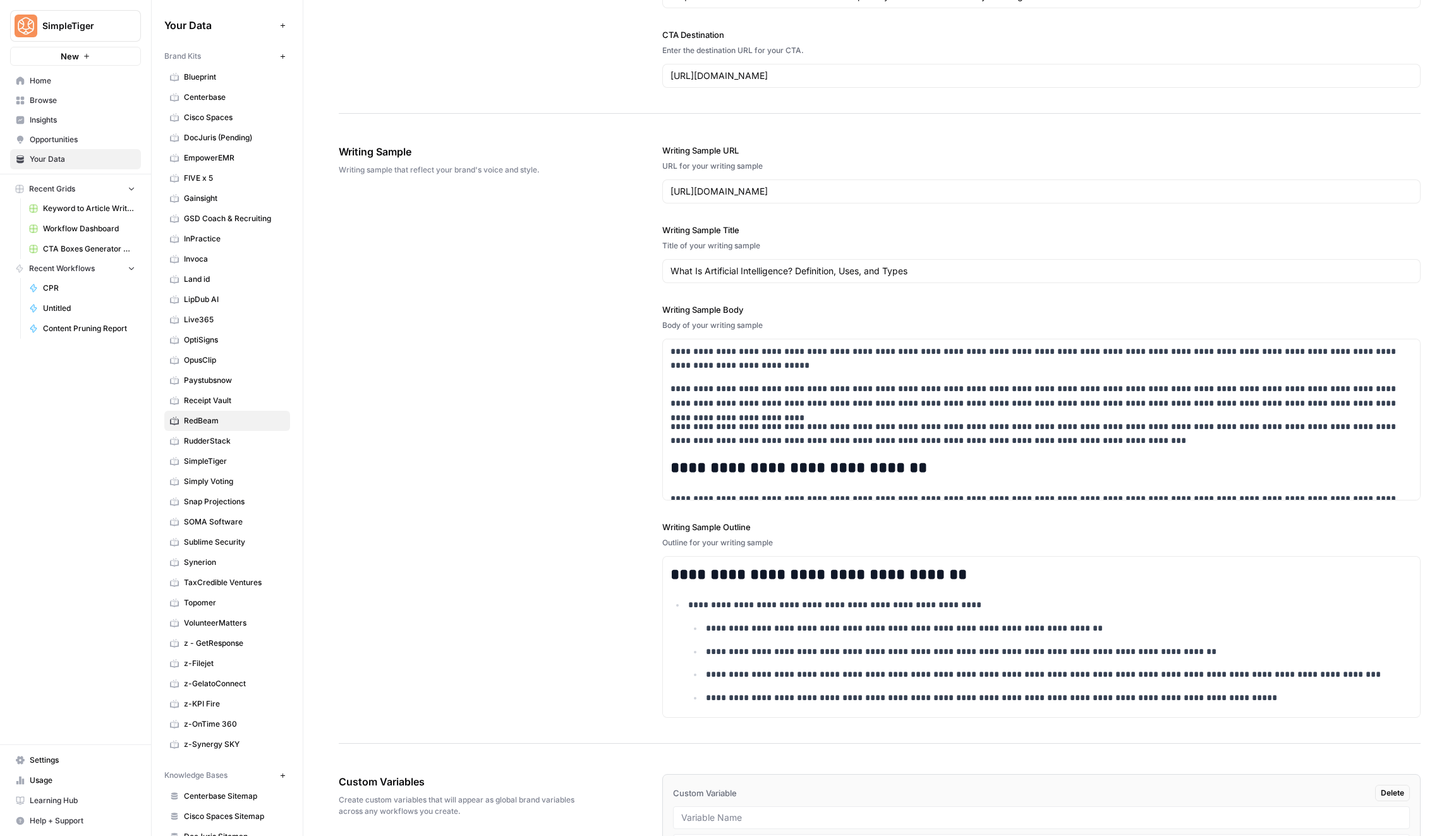
click at [769, 807] on div at bounding box center [1041, 817] width 736 height 23
click at [769, 812] on input "text" at bounding box center [1041, 818] width 720 height 12
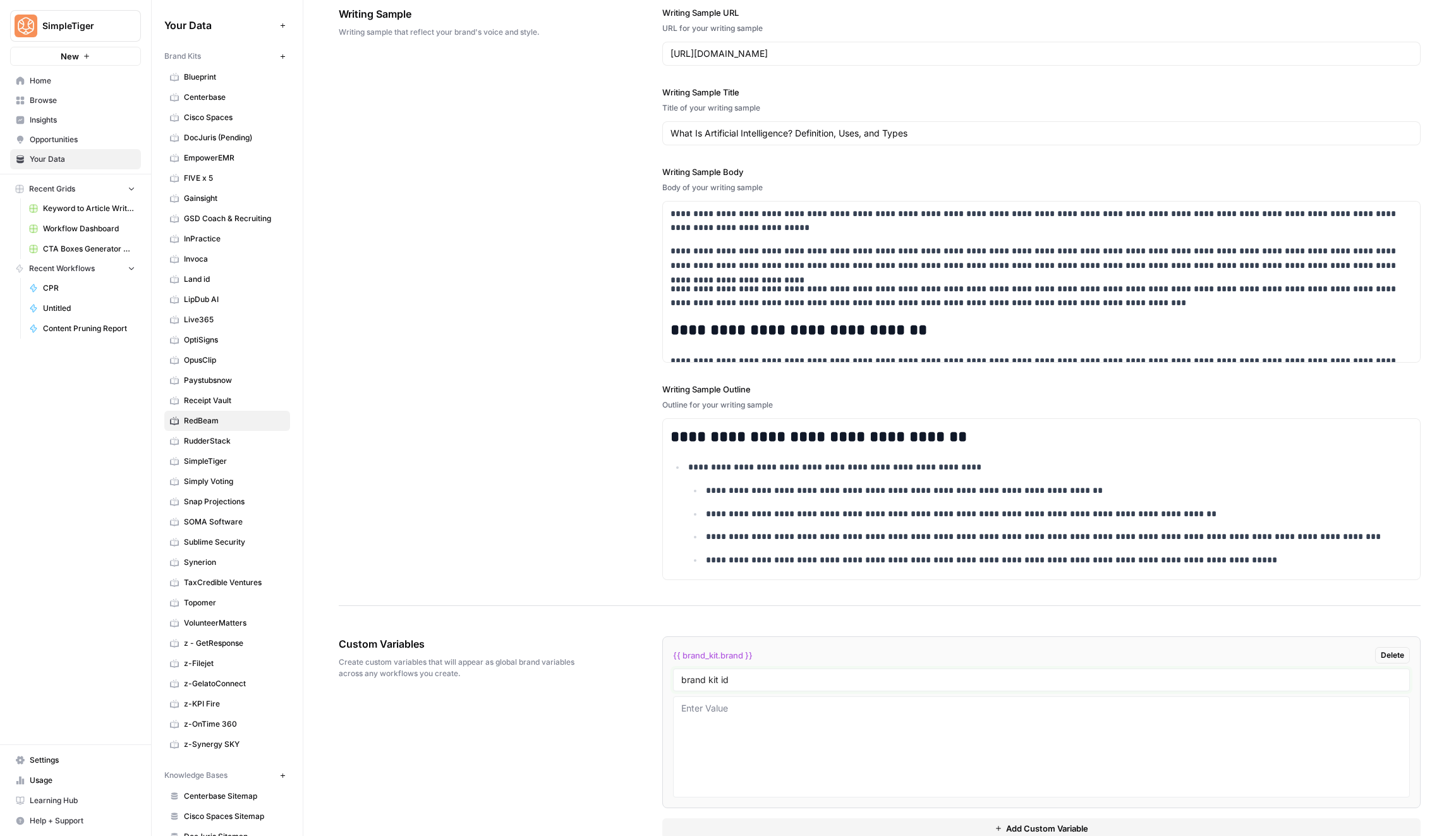
scroll to position [1605, 0]
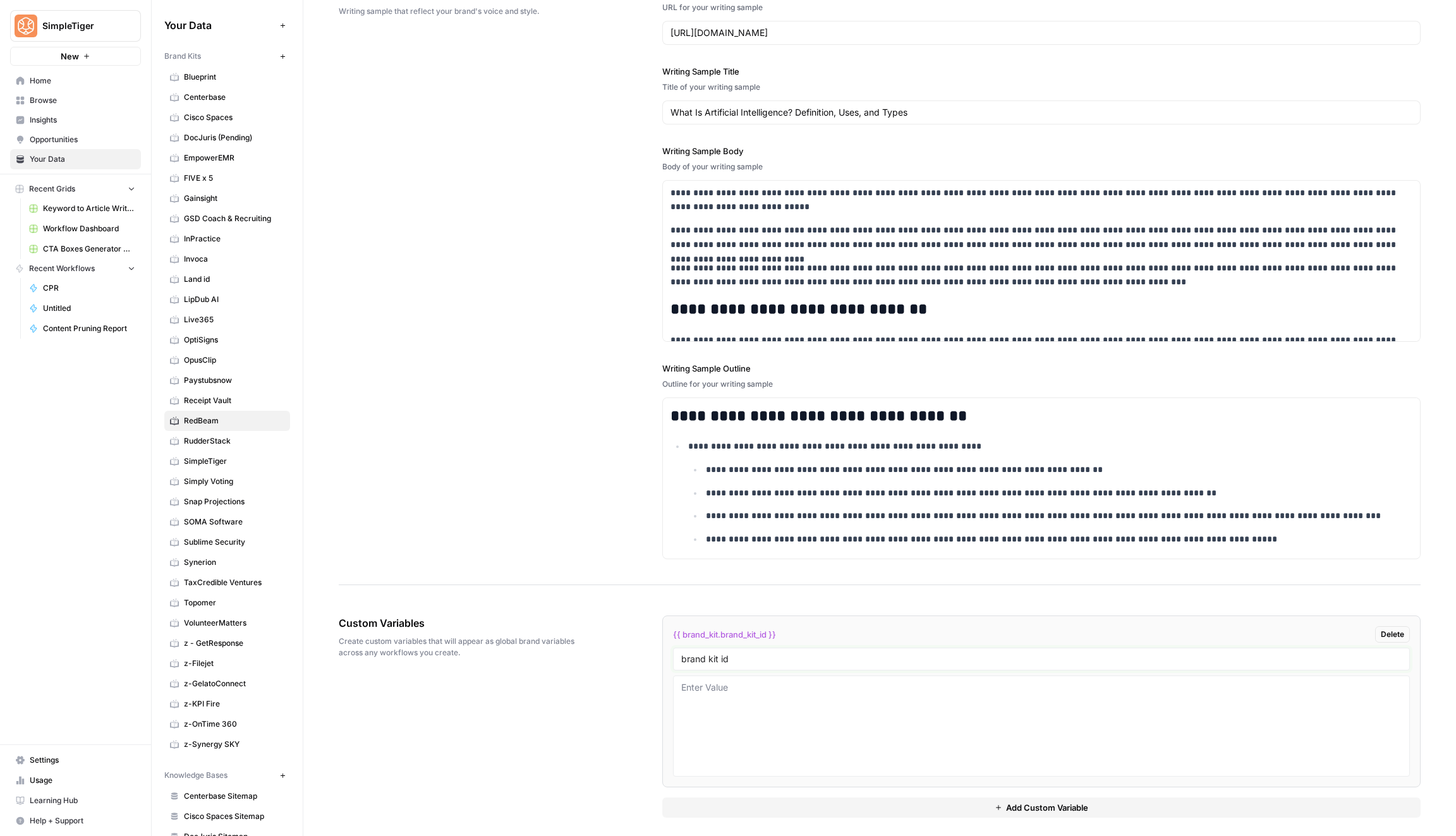
type input "brand kit id"
click at [852, 715] on textarea at bounding box center [1041, 726] width 720 height 90
paste textarea "14250"
type textarea "14250"
click at [382, 114] on div "**********" at bounding box center [879, 272] width 1082 height 625
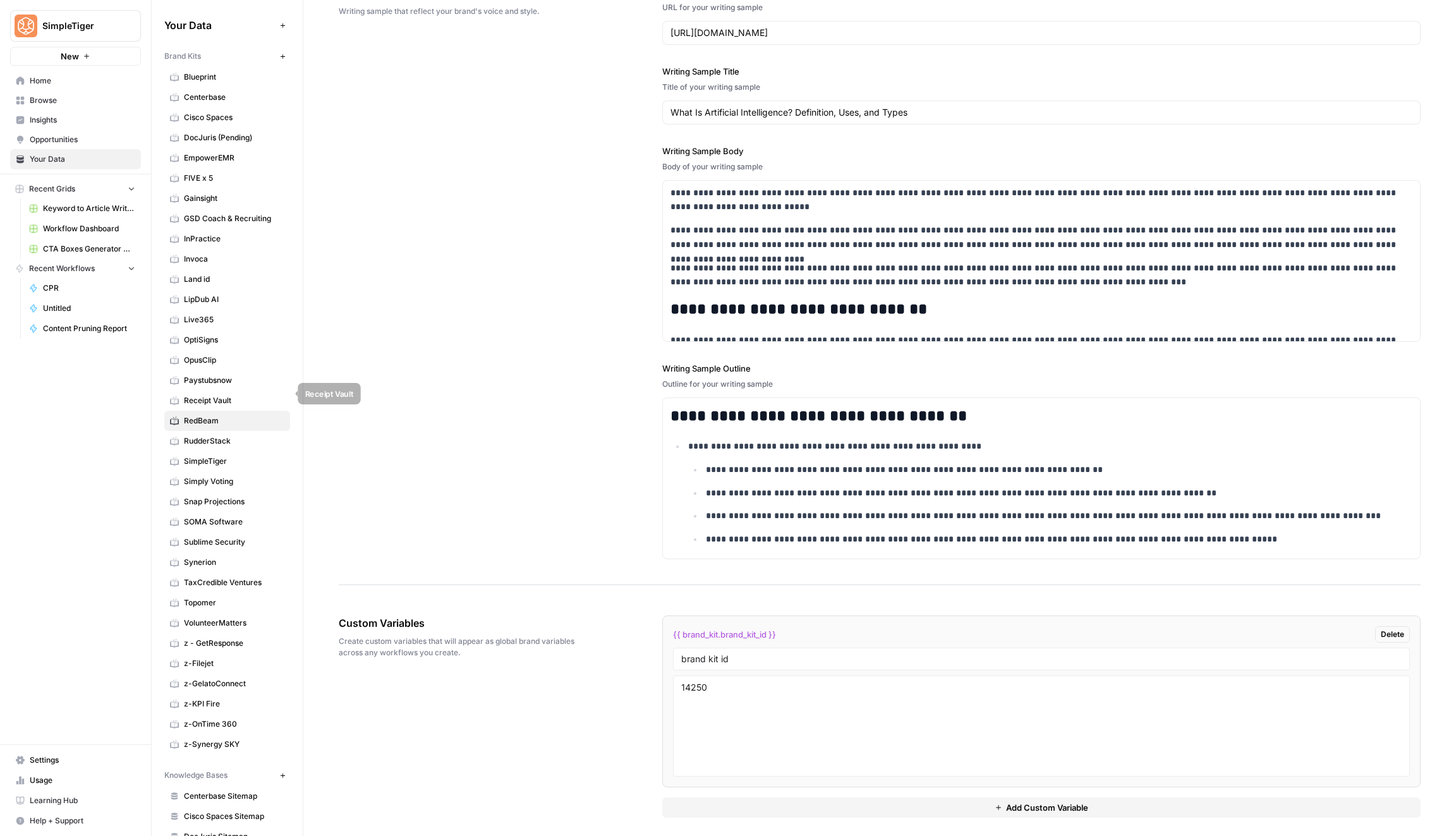
click at [257, 395] on span "Receipt Vault" at bounding box center [234, 401] width 100 height 12
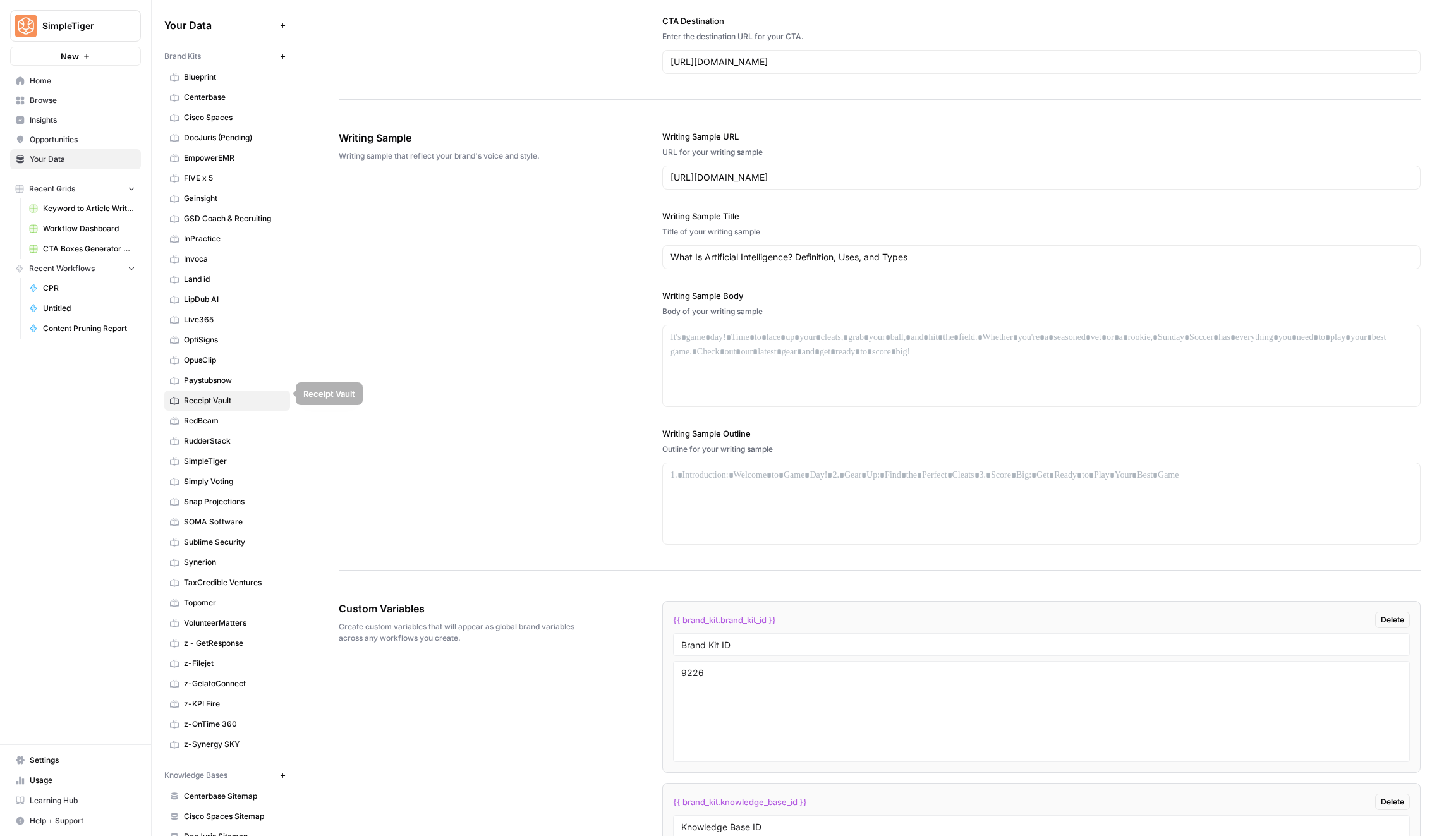
scroll to position [2011, 0]
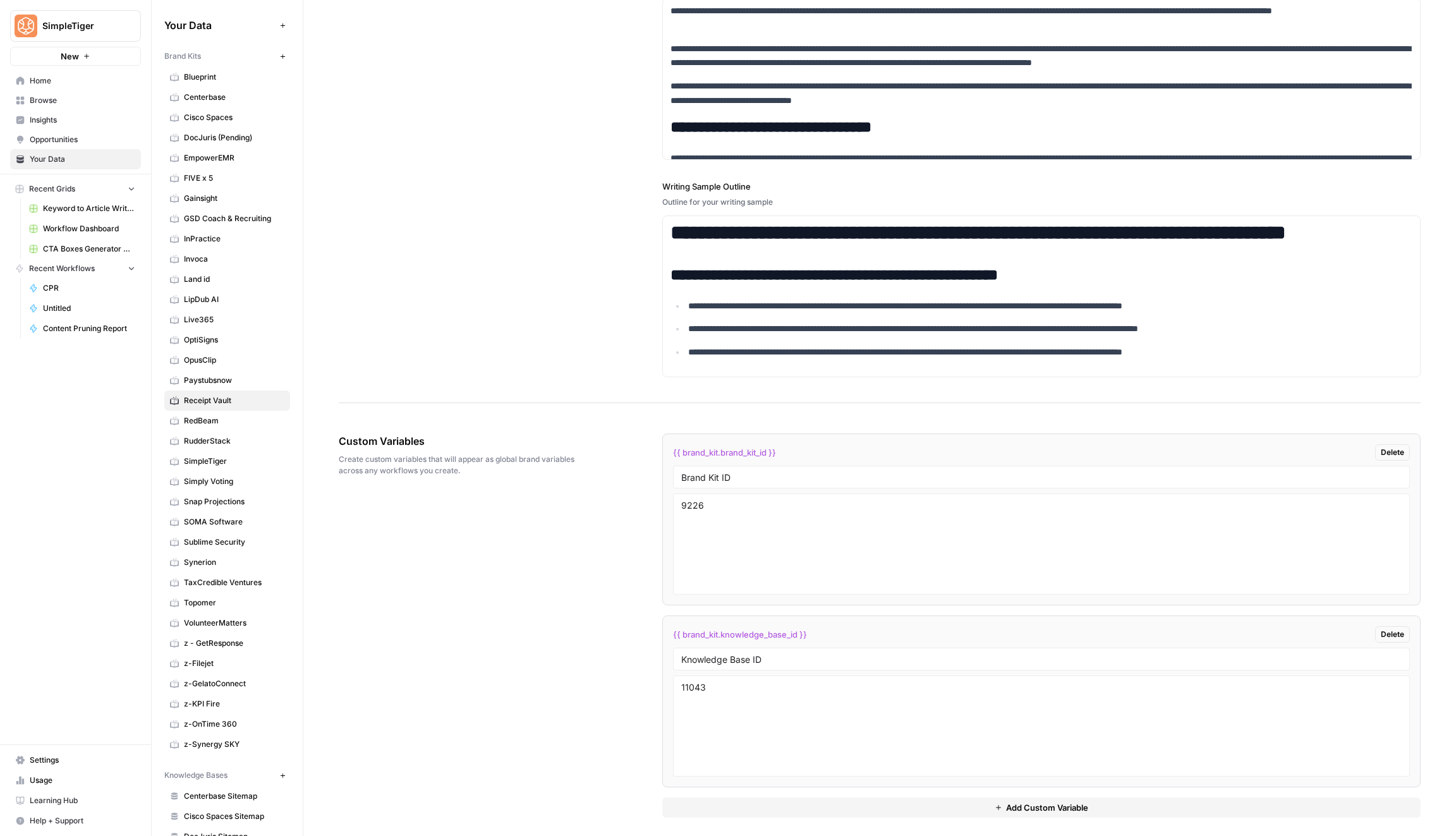
click at [69, 185] on span "Recent Grids" at bounding box center [52, 189] width 46 height 12
